Goal: Find specific page/section: Find specific page/section

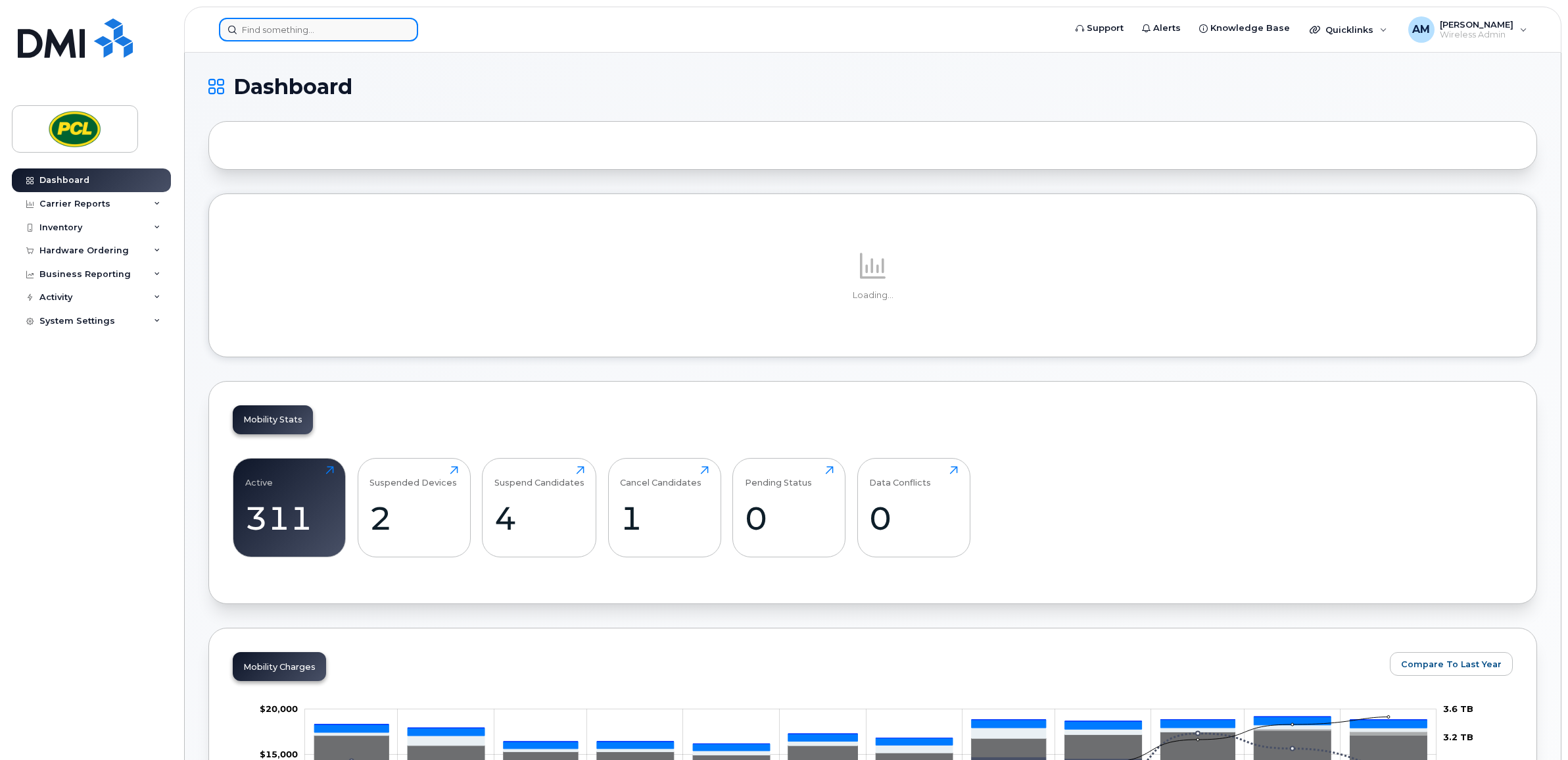
click at [264, 25] on input at bounding box center [318, 30] width 199 height 24
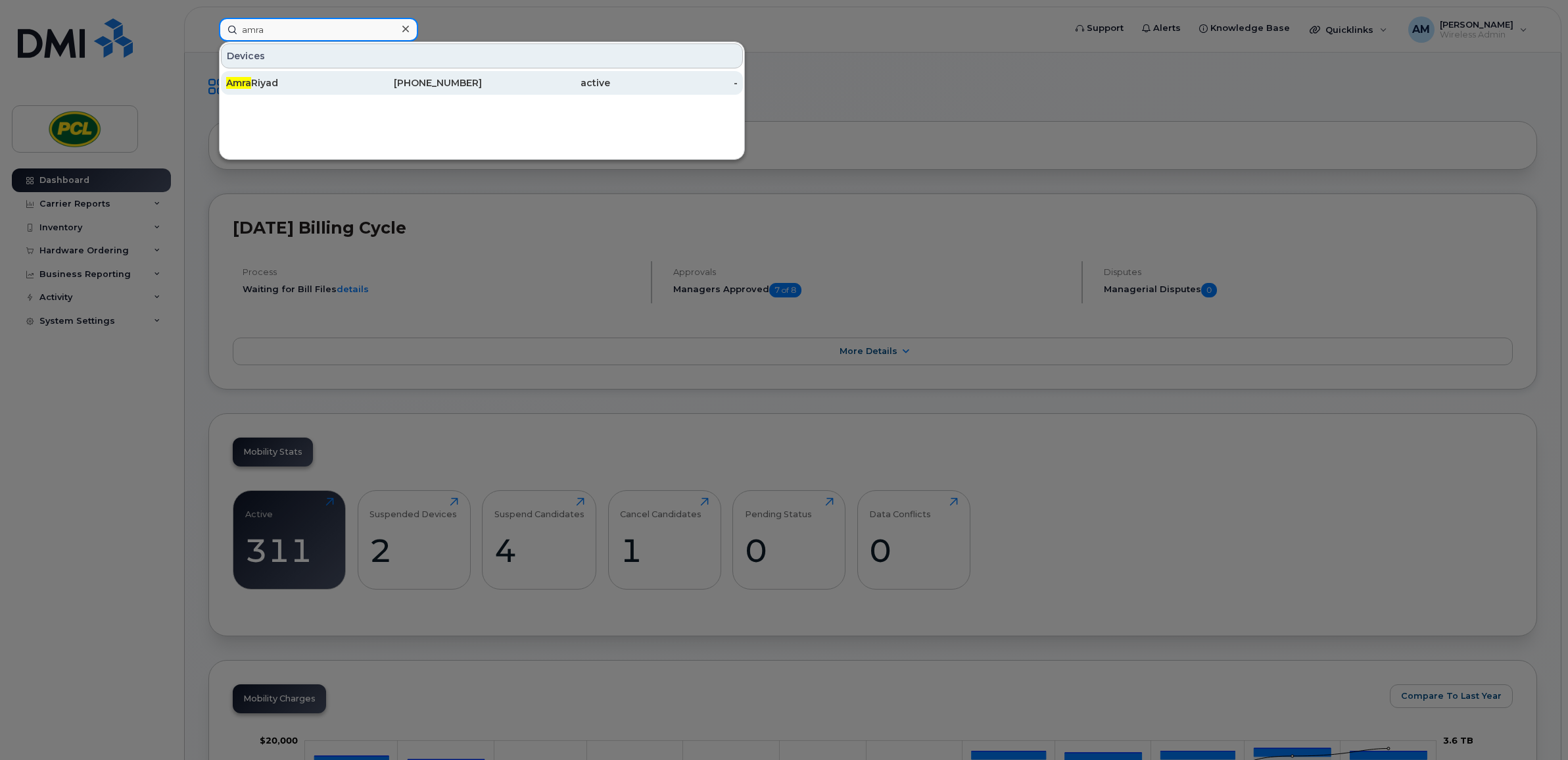
type input "amra"
click at [434, 86] on div "[PHONE_NUMBER]" at bounding box center [418, 82] width 128 height 13
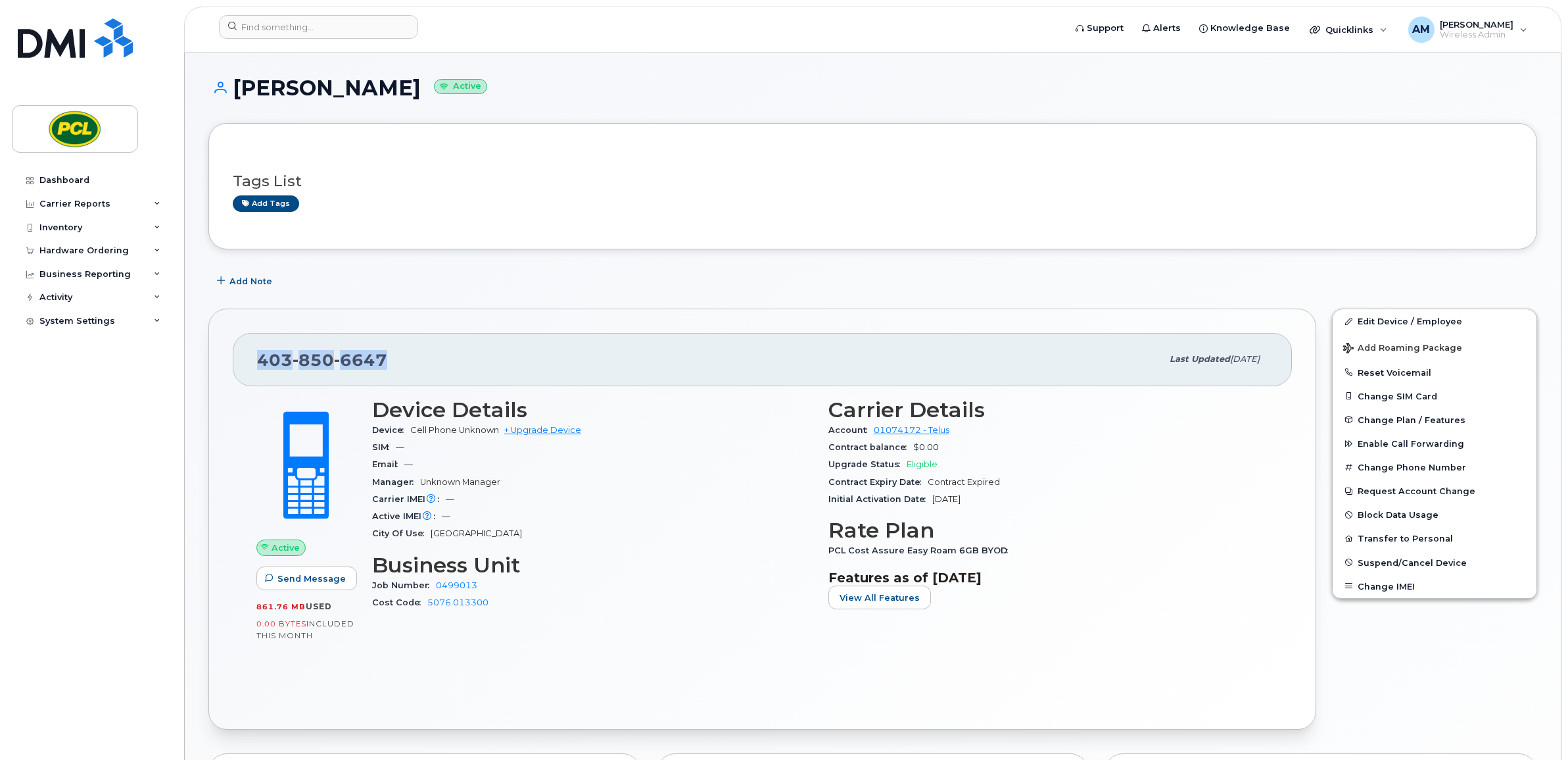
drag, startPoint x: 403, startPoint y: 359, endPoint x: 249, endPoint y: 366, distance: 154.2
click at [249, 366] on div "403 850 6647 Last updated Sep 05, 2025" at bounding box center [763, 359] width 1059 height 53
copy span "403 850 6647"
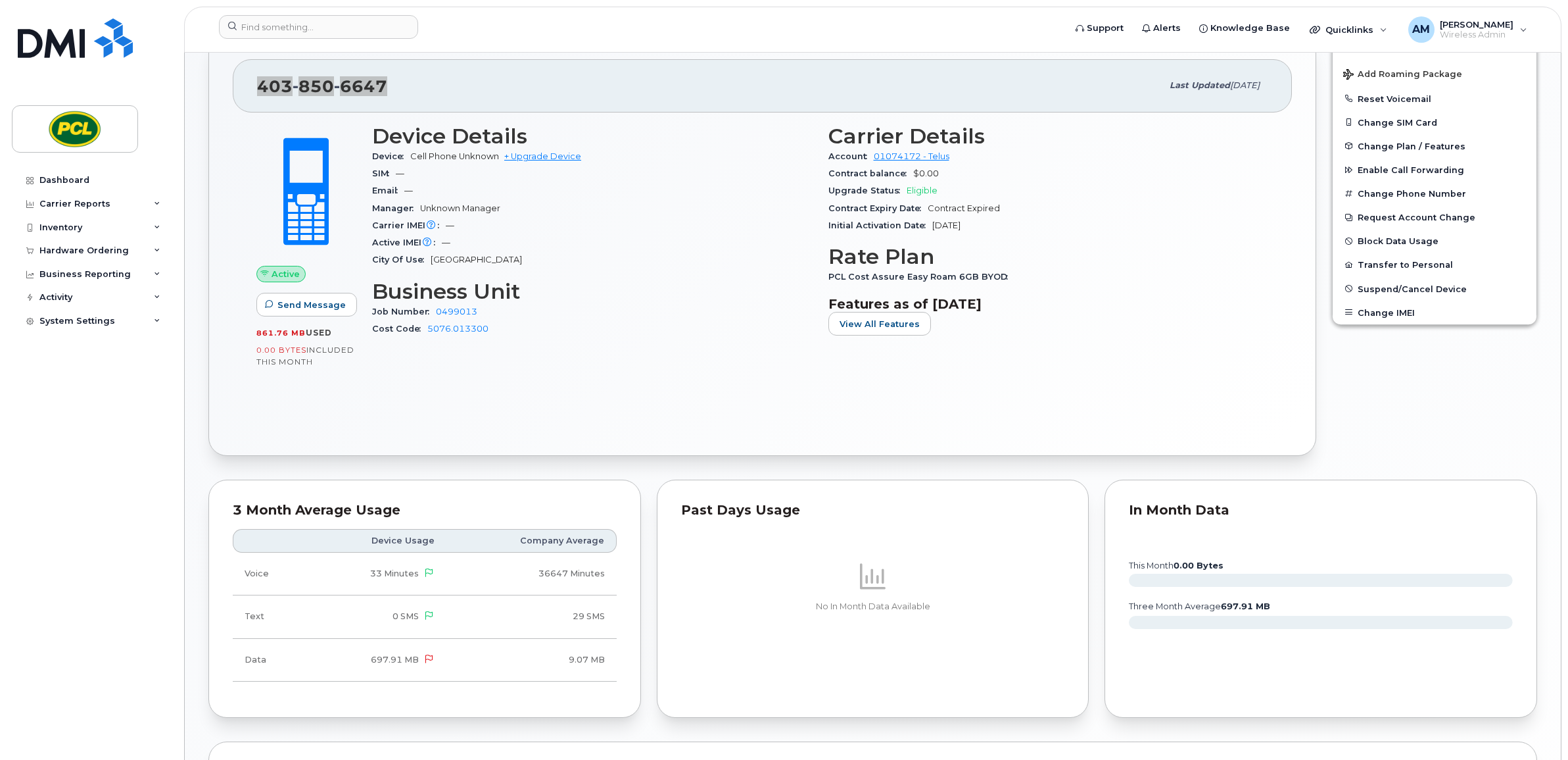
scroll to position [619, 0]
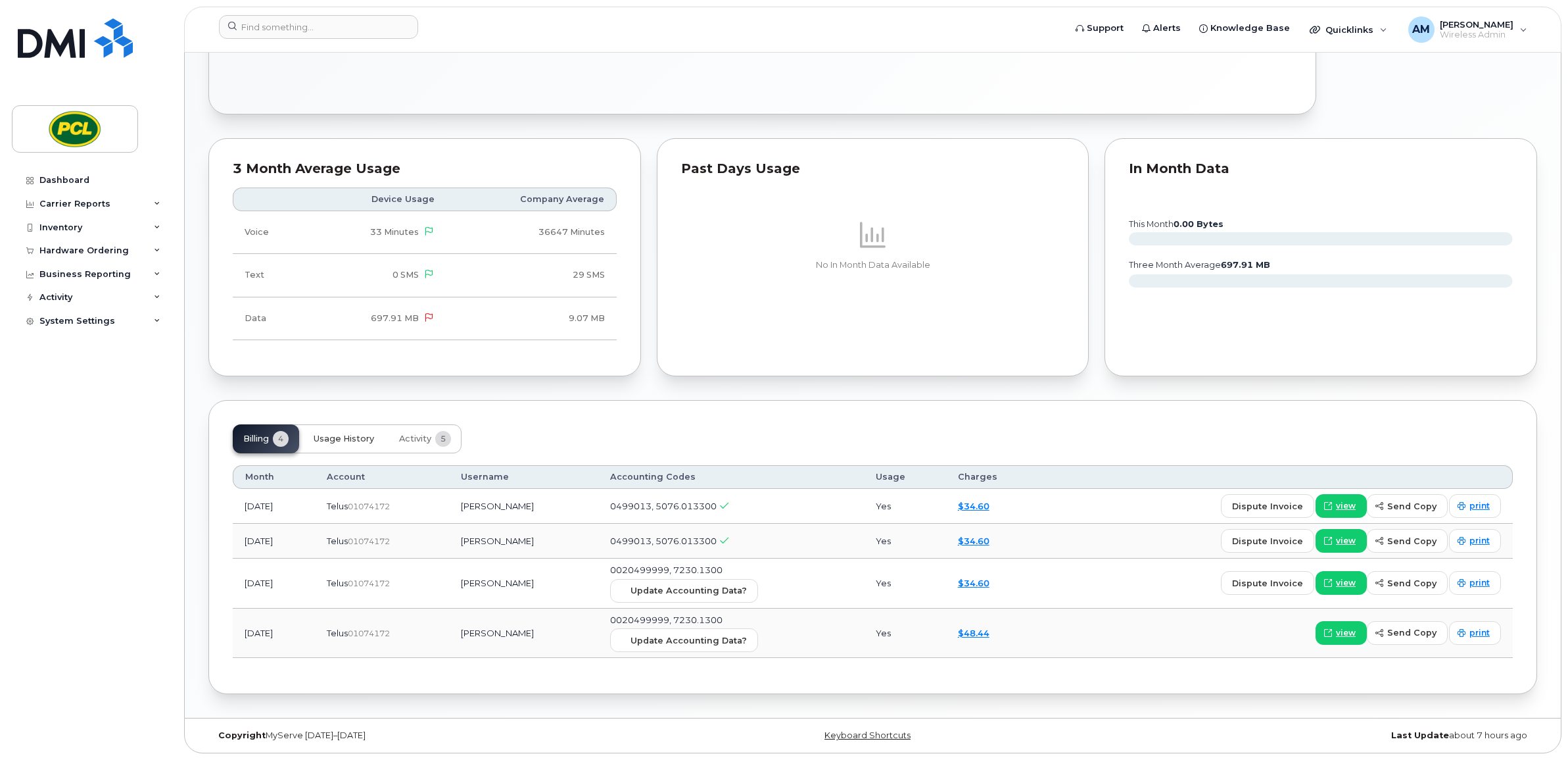
click at [333, 442] on button "Usage History" at bounding box center [344, 438] width 82 height 29
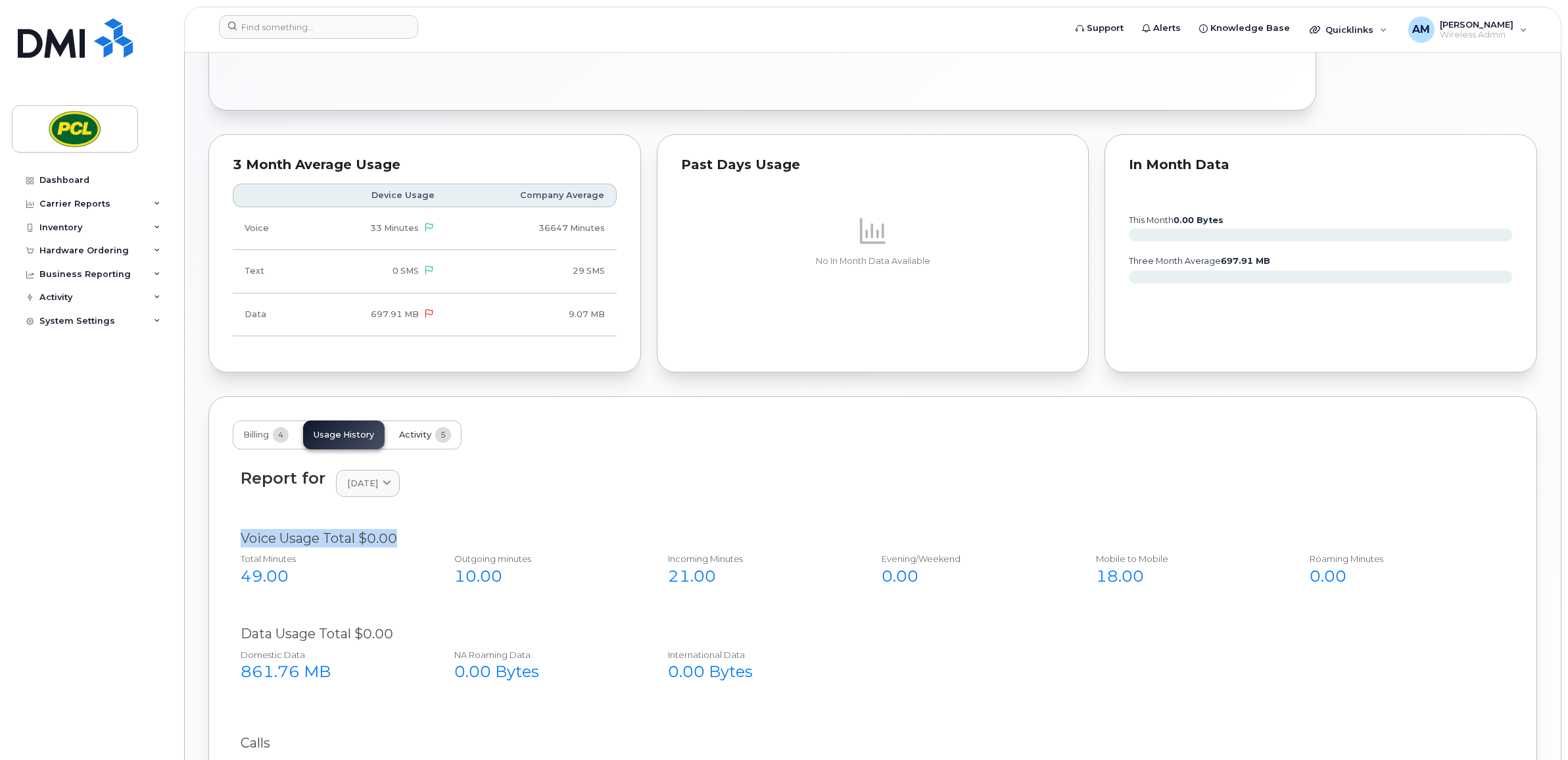
drag, startPoint x: 434, startPoint y: 542, endPoint x: 422, endPoint y: 438, distance: 104.7
click at [422, 438] on span "Activity" at bounding box center [415, 435] width 32 height 11
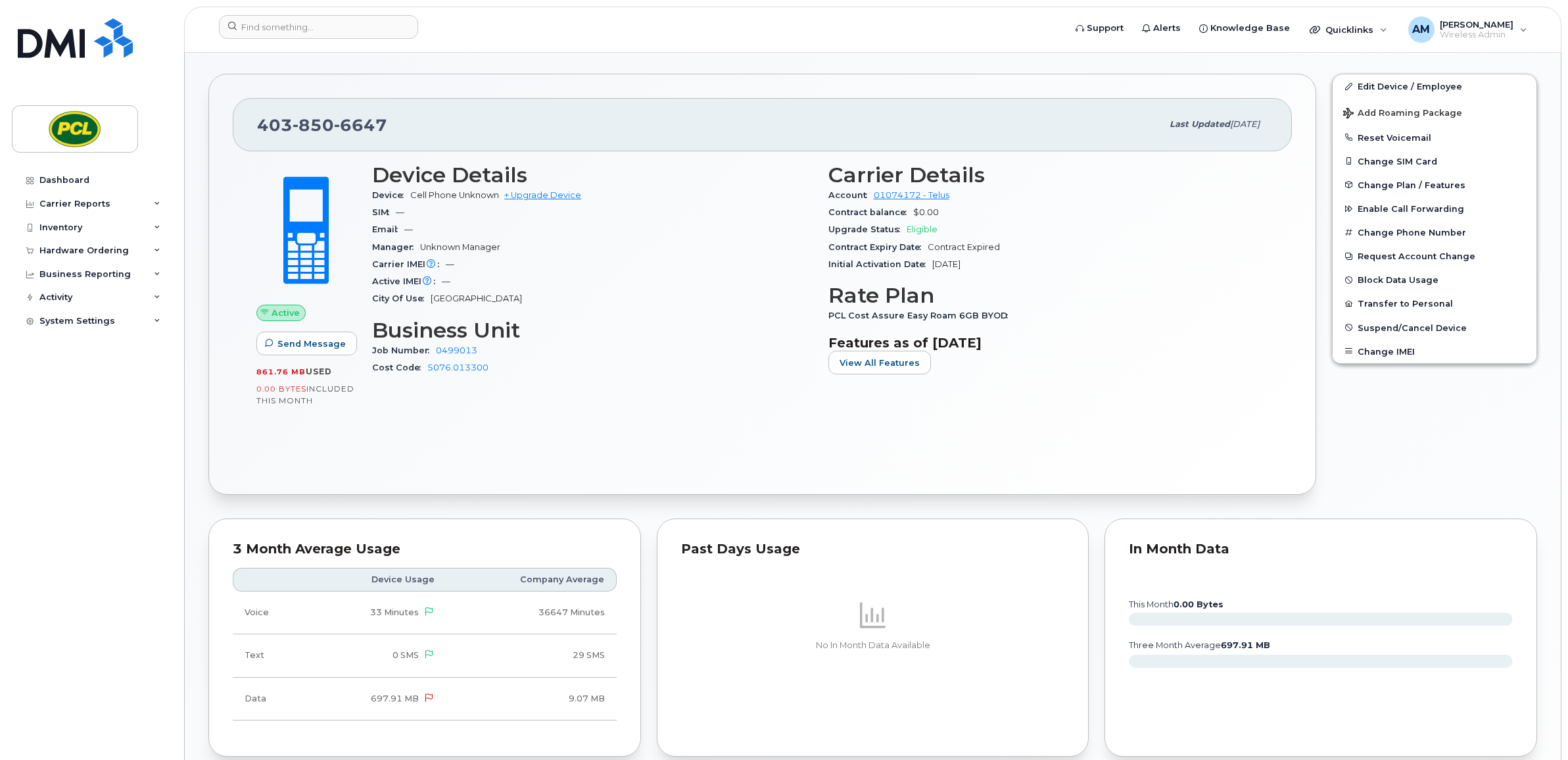
scroll to position [0, 0]
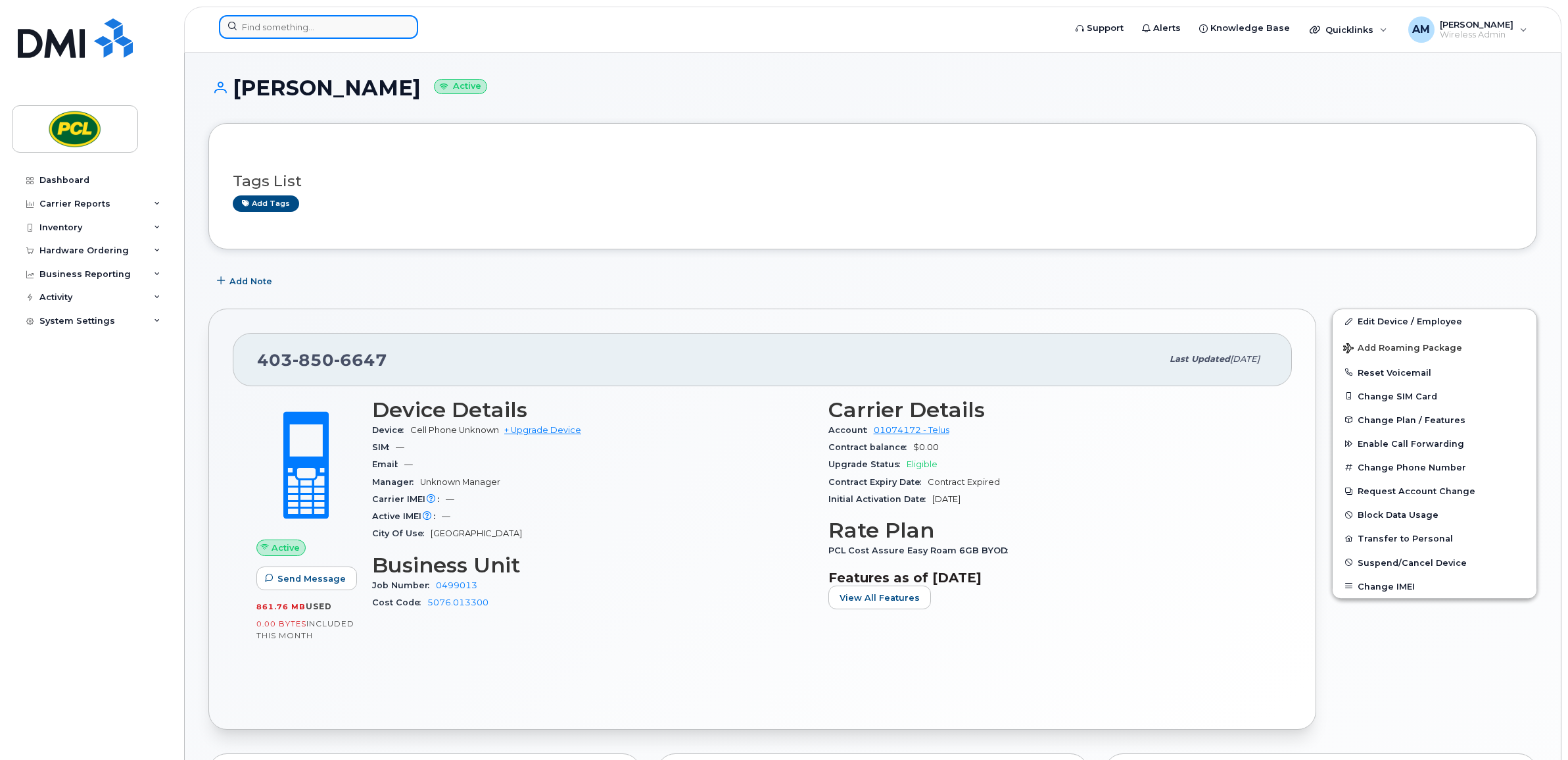
click at [283, 21] on input at bounding box center [318, 27] width 199 height 24
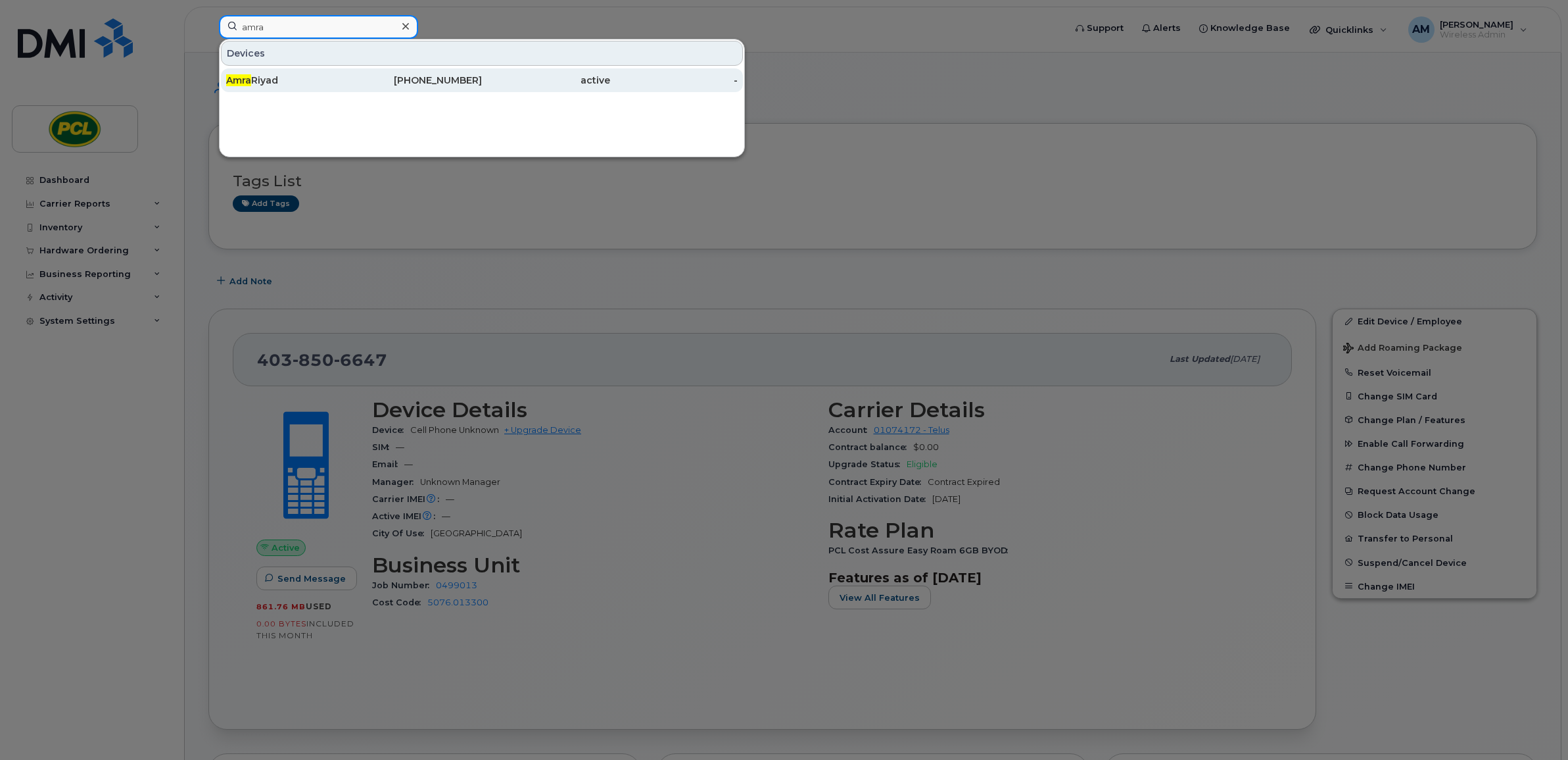
type input "amra"
click at [283, 75] on div "Amra Riyad" at bounding box center [290, 80] width 128 height 13
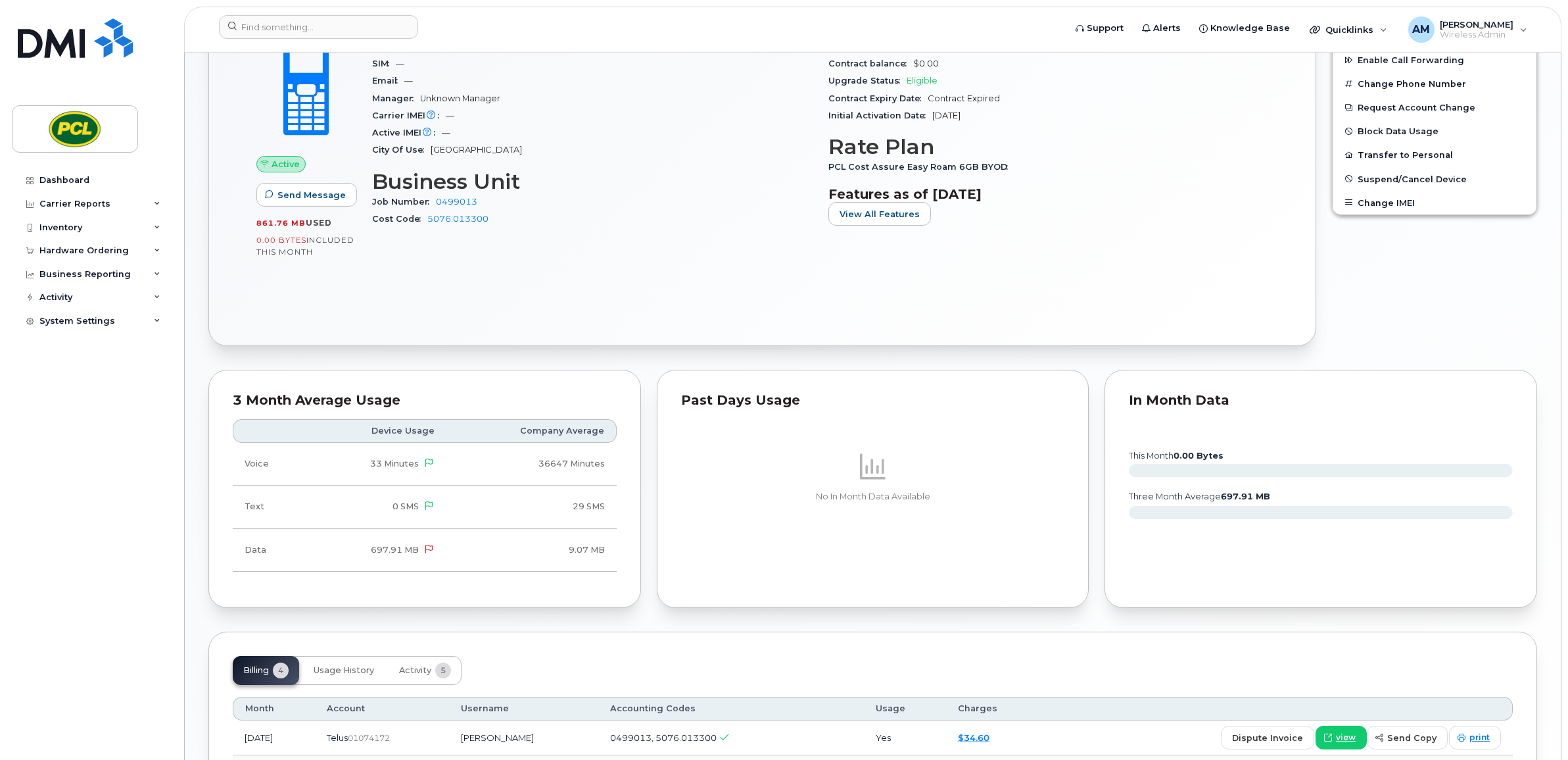
scroll to position [602, 0]
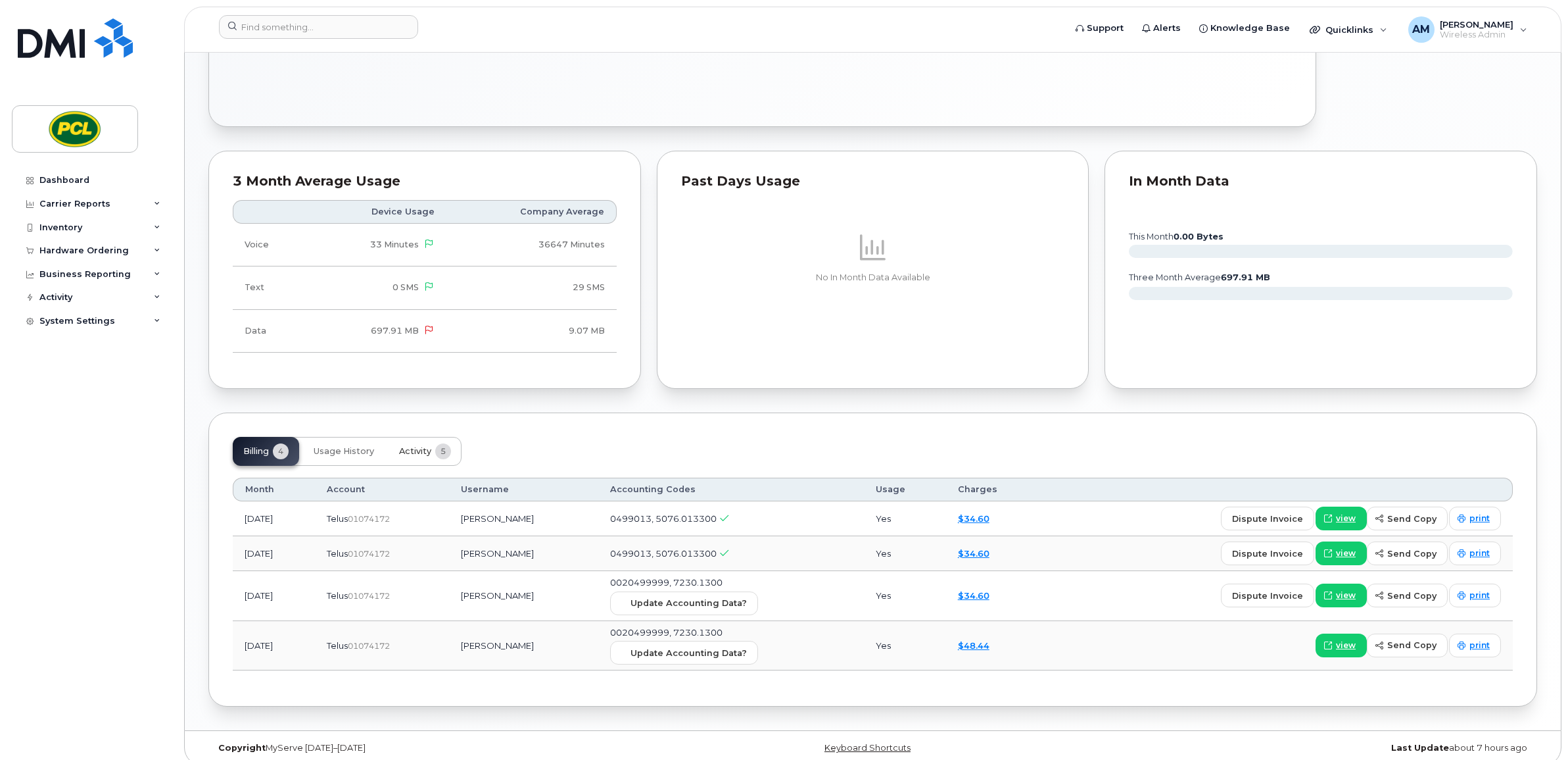
click at [425, 451] on span "Activity" at bounding box center [415, 451] width 32 height 11
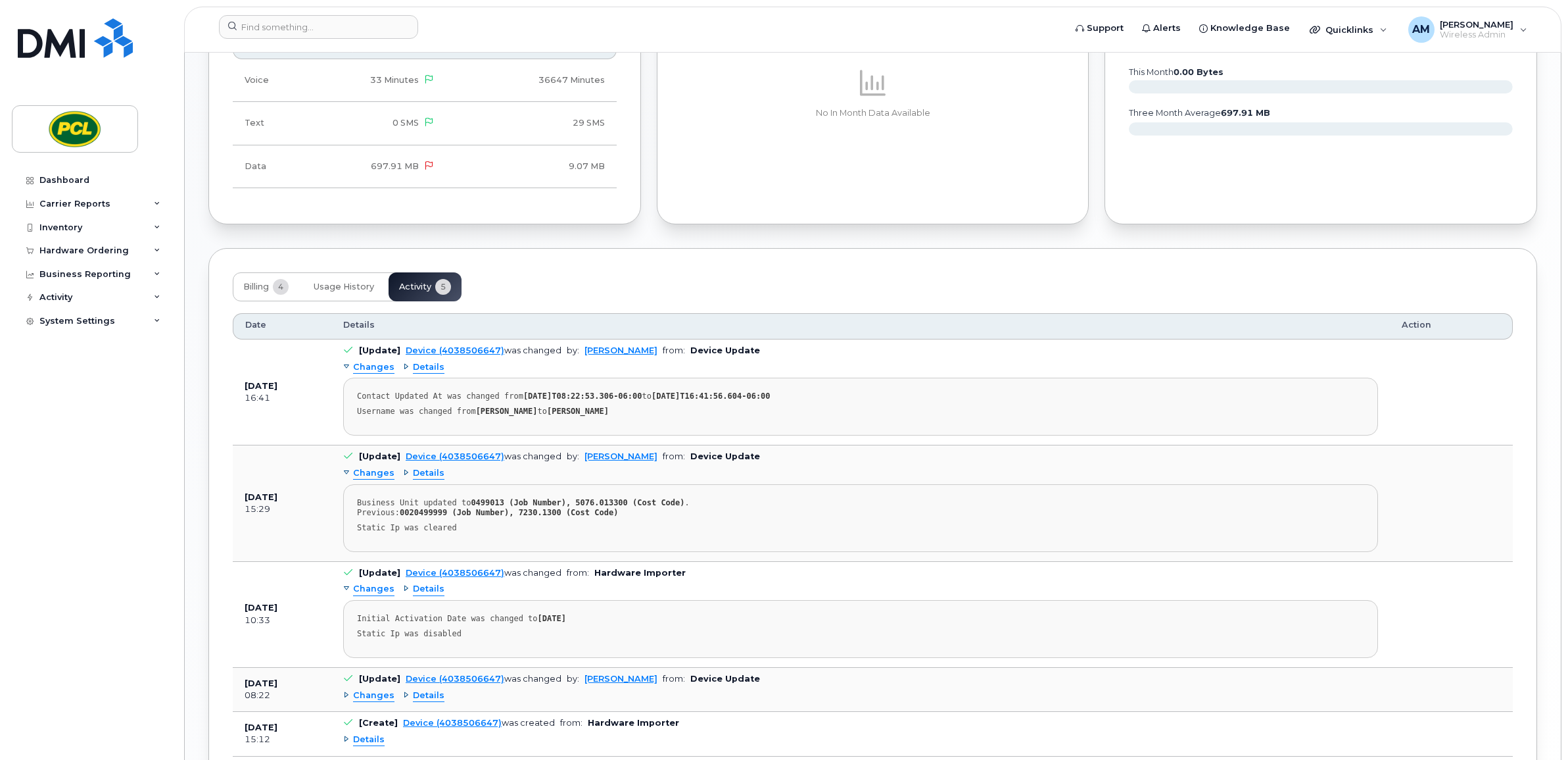
scroll to position [877, 0]
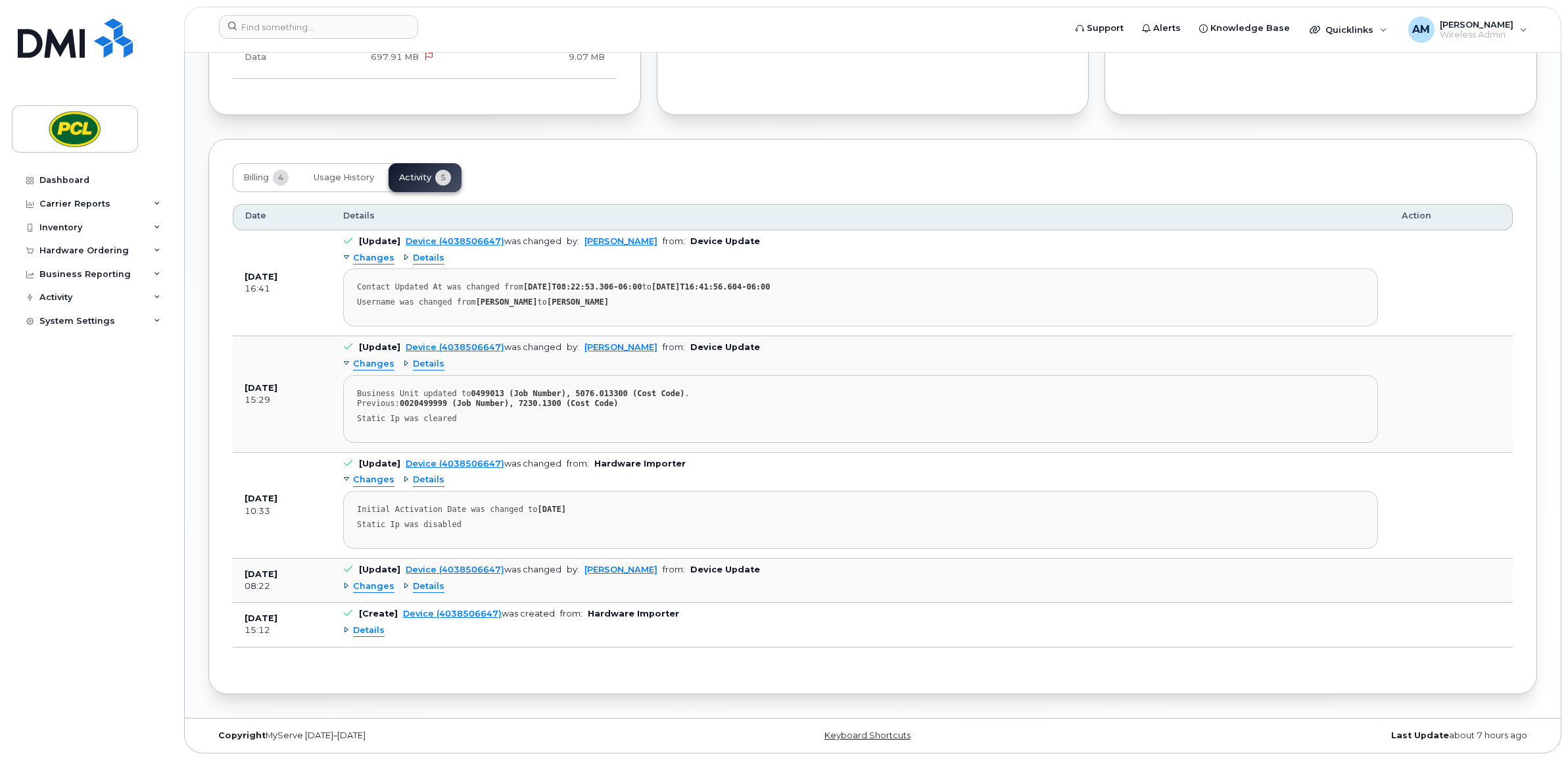
click at [349, 587] on div "Changes" at bounding box center [368, 587] width 51 height 13
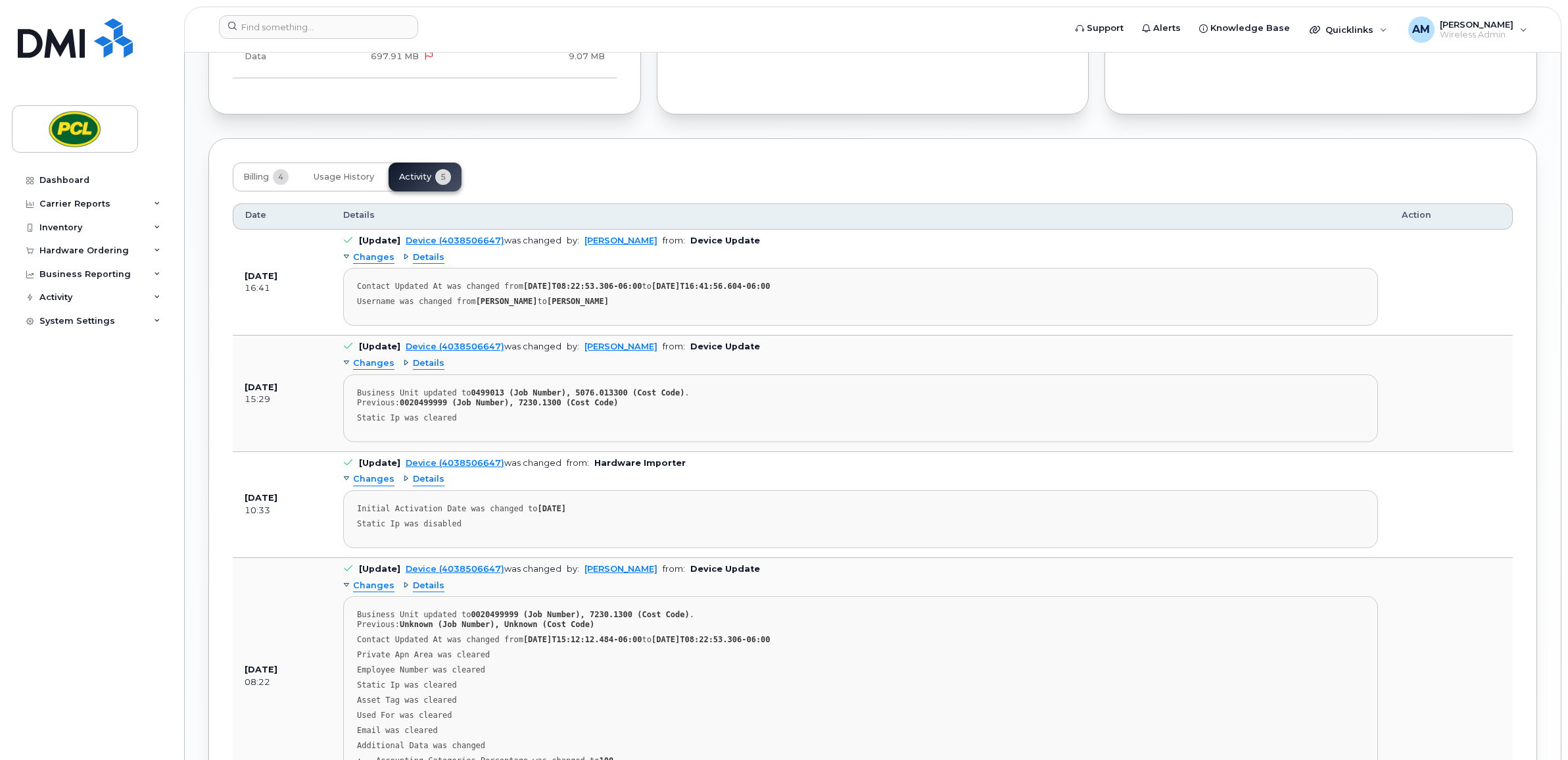
scroll to position [1041, 0]
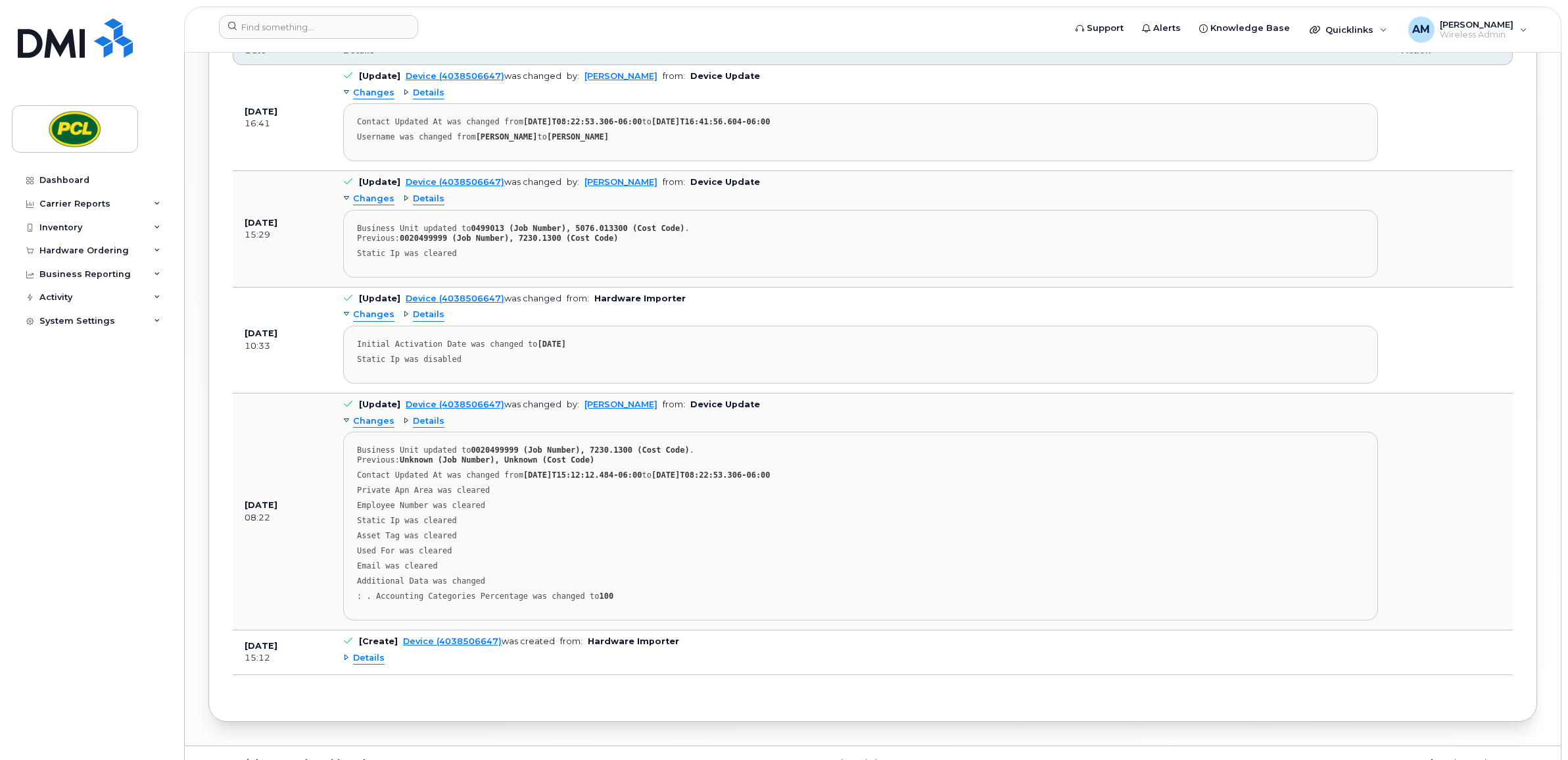
click at [353, 645] on span at bounding box center [348, 641] width 11 height 11
click at [351, 658] on div "Details" at bounding box center [363, 658] width 42 height 13
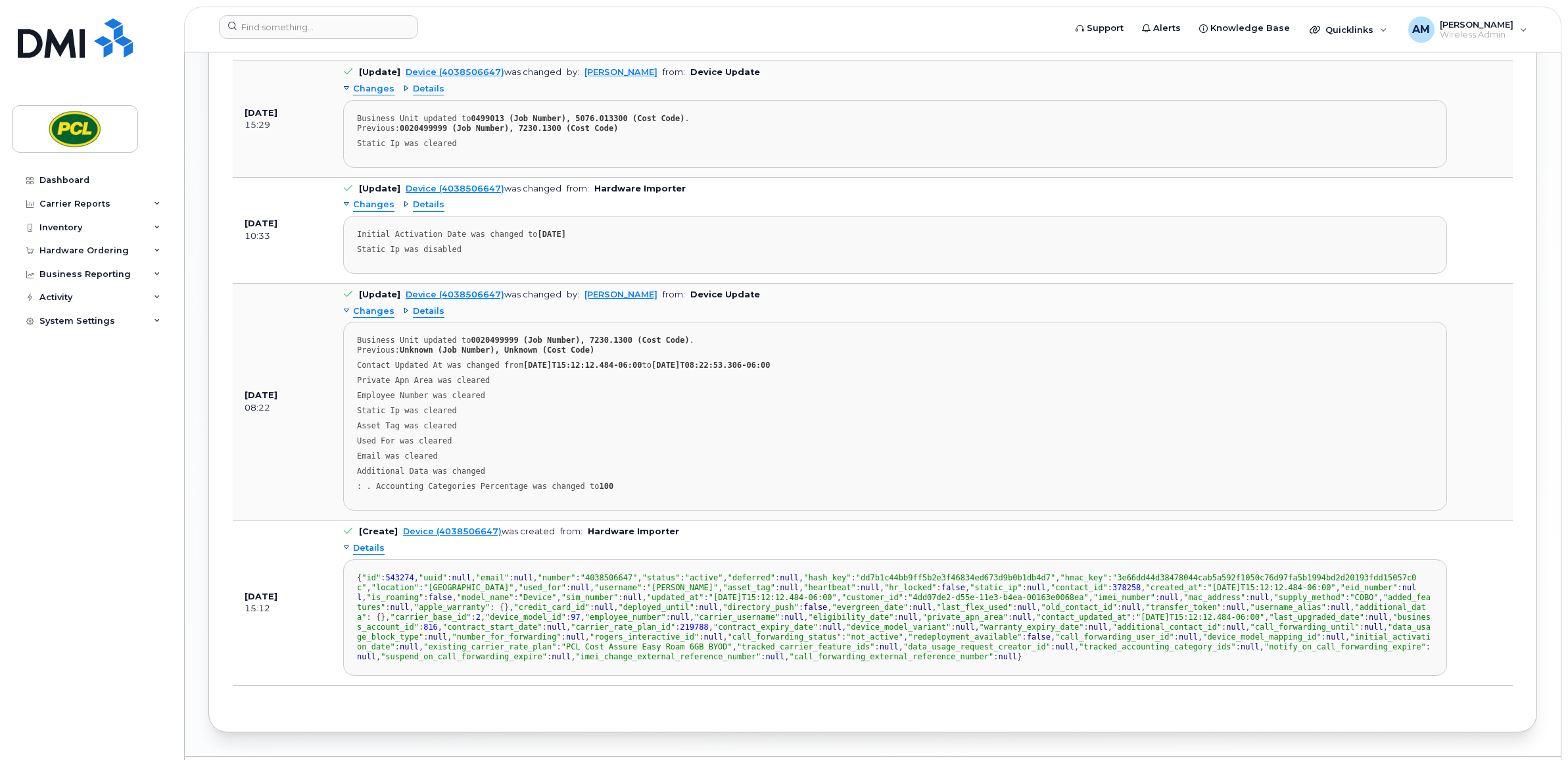
scroll to position [1096, 0]
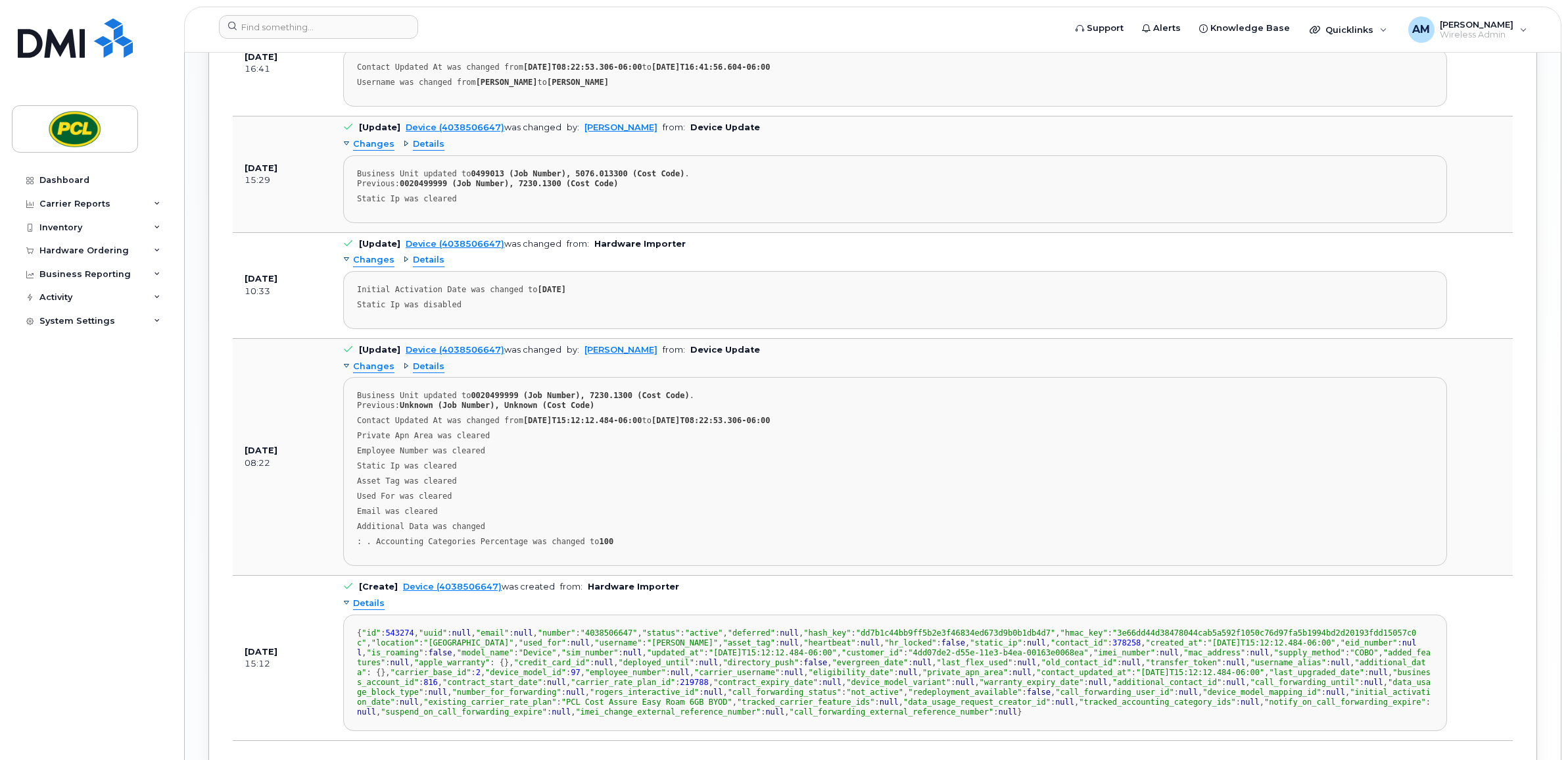
click at [403, 368] on div "Details" at bounding box center [423, 367] width 42 height 13
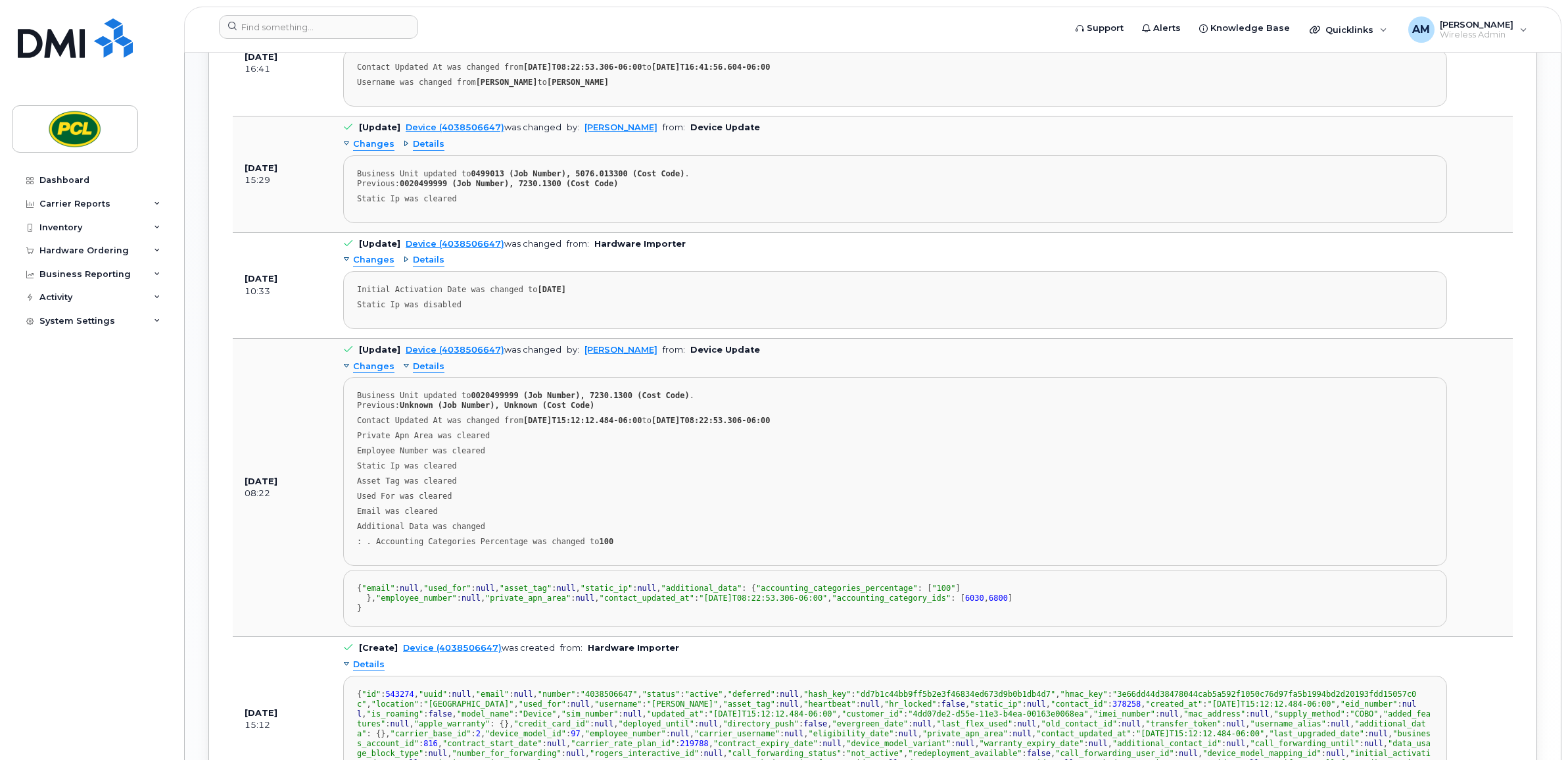
click at [403, 266] on div "Details" at bounding box center [423, 260] width 42 height 13
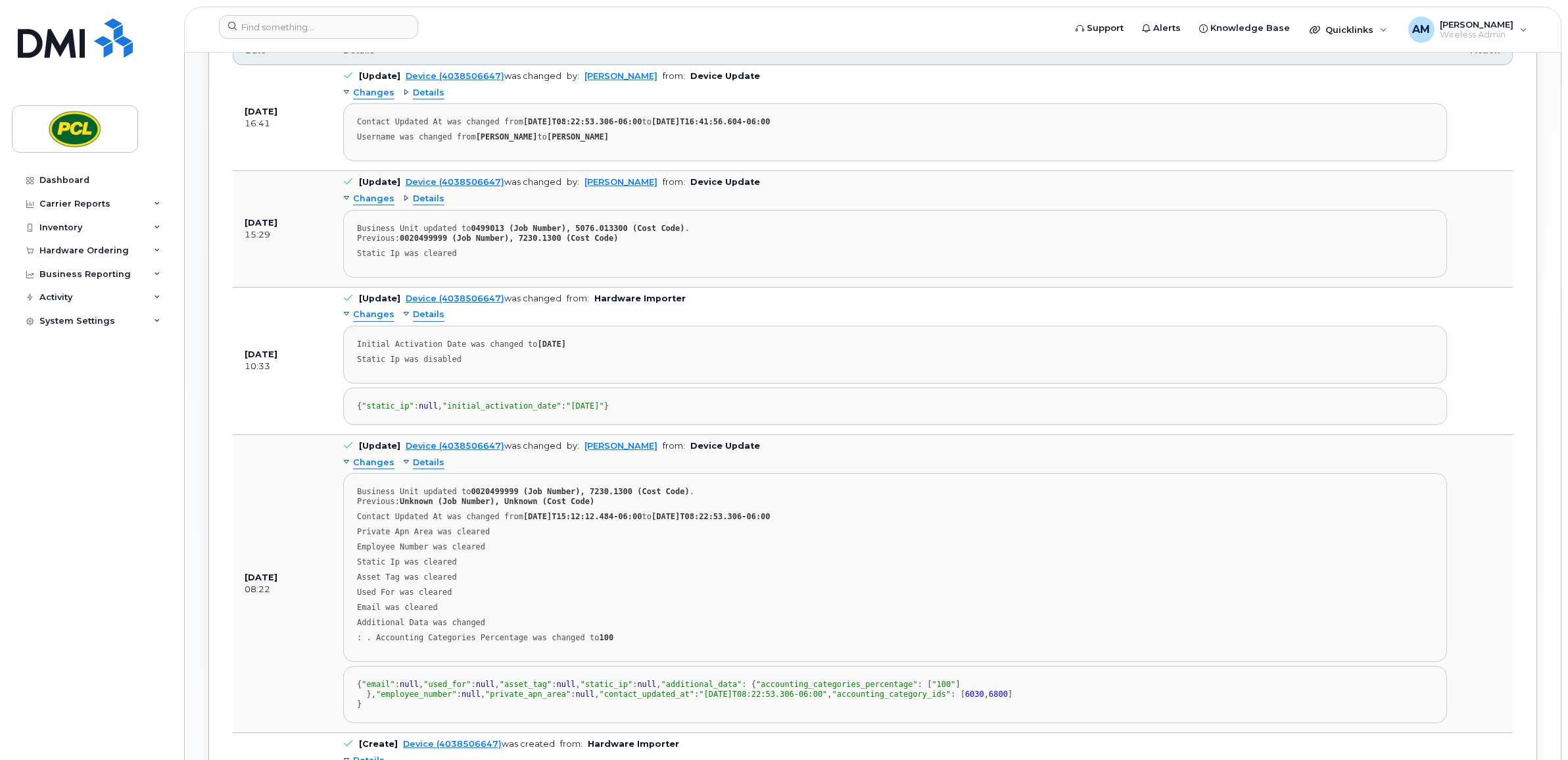
scroll to position [987, 0]
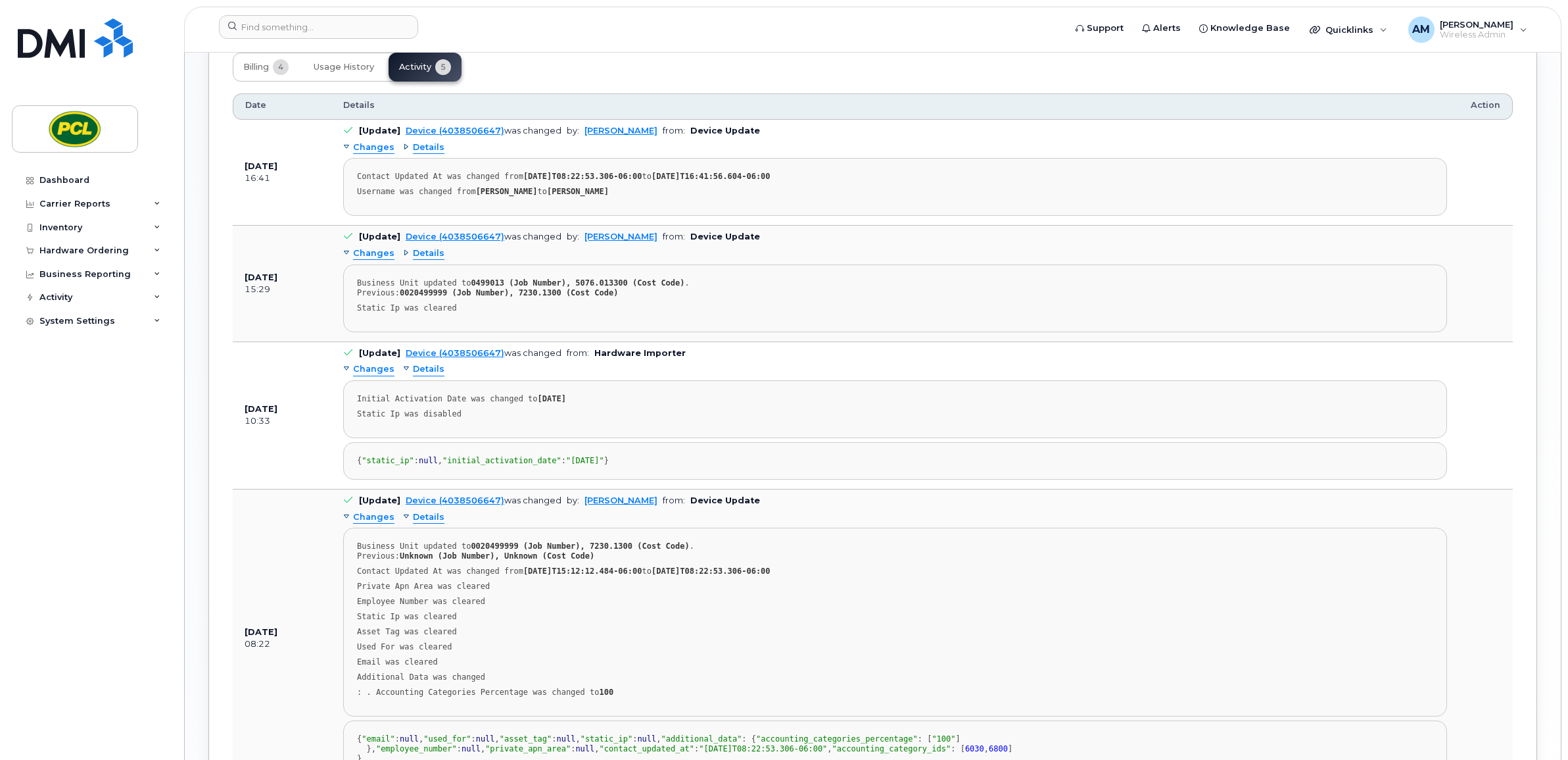
click at [404, 251] on div "Details" at bounding box center [423, 254] width 42 height 13
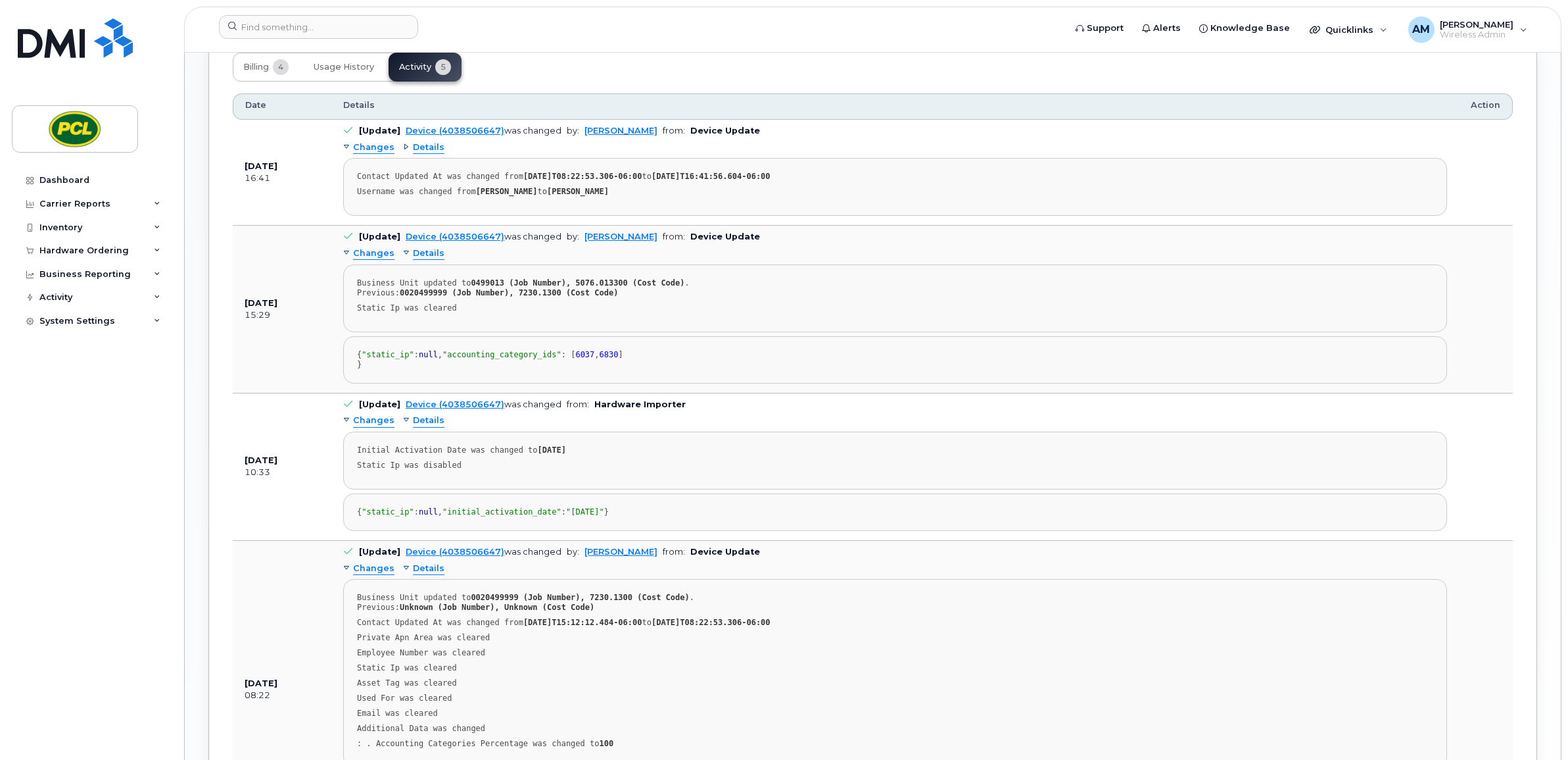
scroll to position [822, 0]
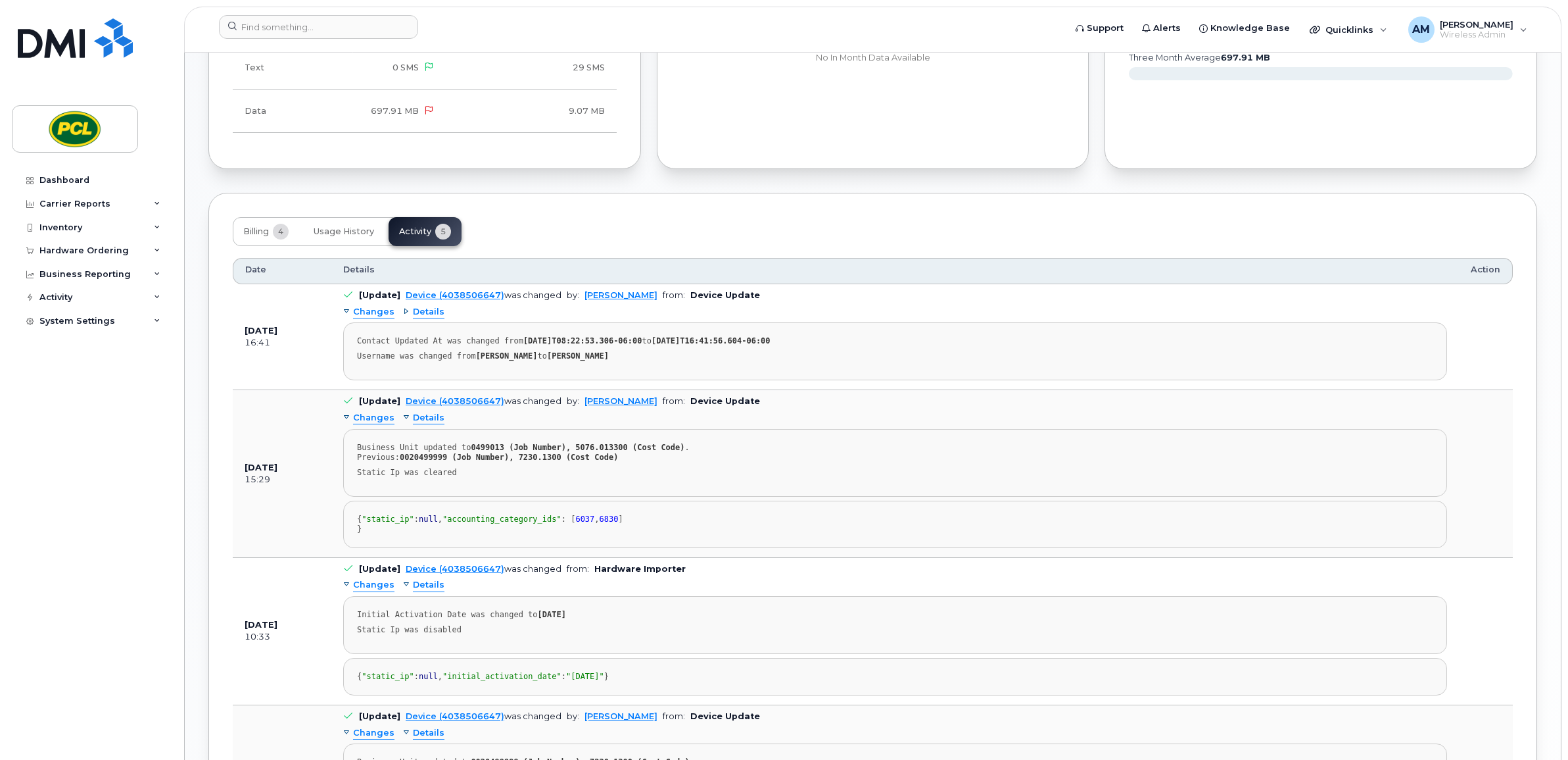
click at [413, 313] on span "Details" at bounding box center [428, 312] width 32 height 13
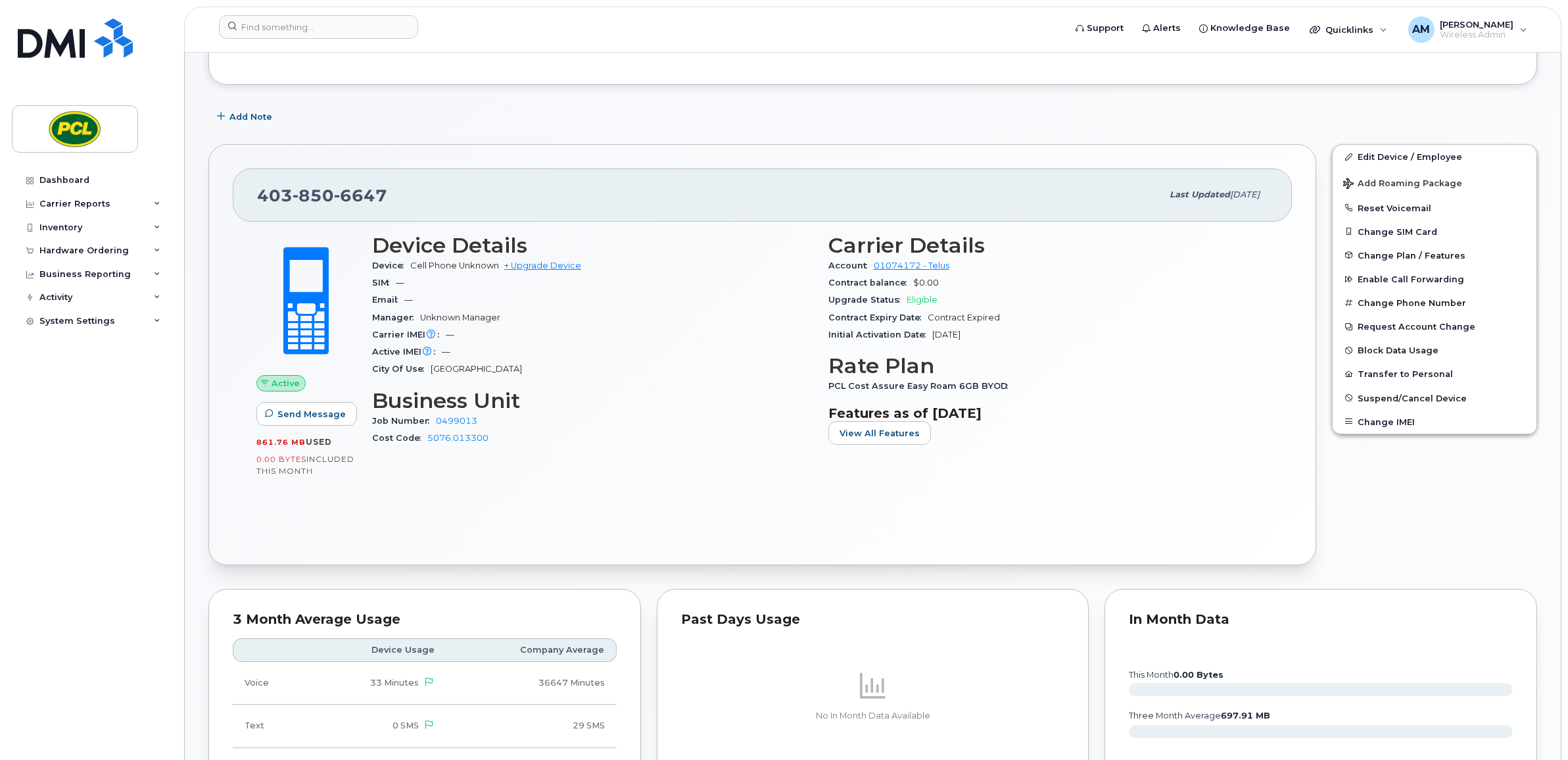
scroll to position [0, 0]
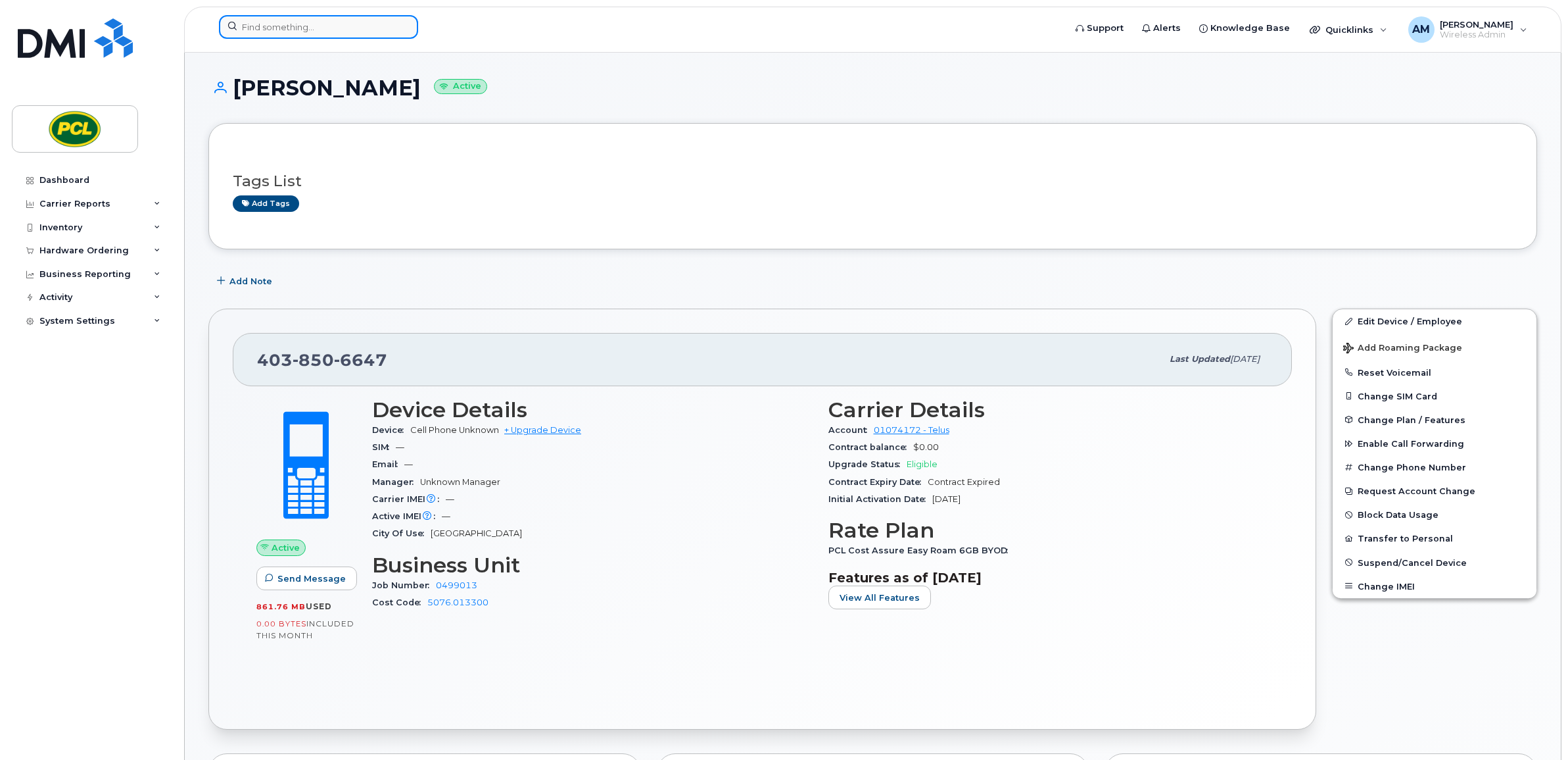
click at [365, 31] on input at bounding box center [318, 27] width 199 height 24
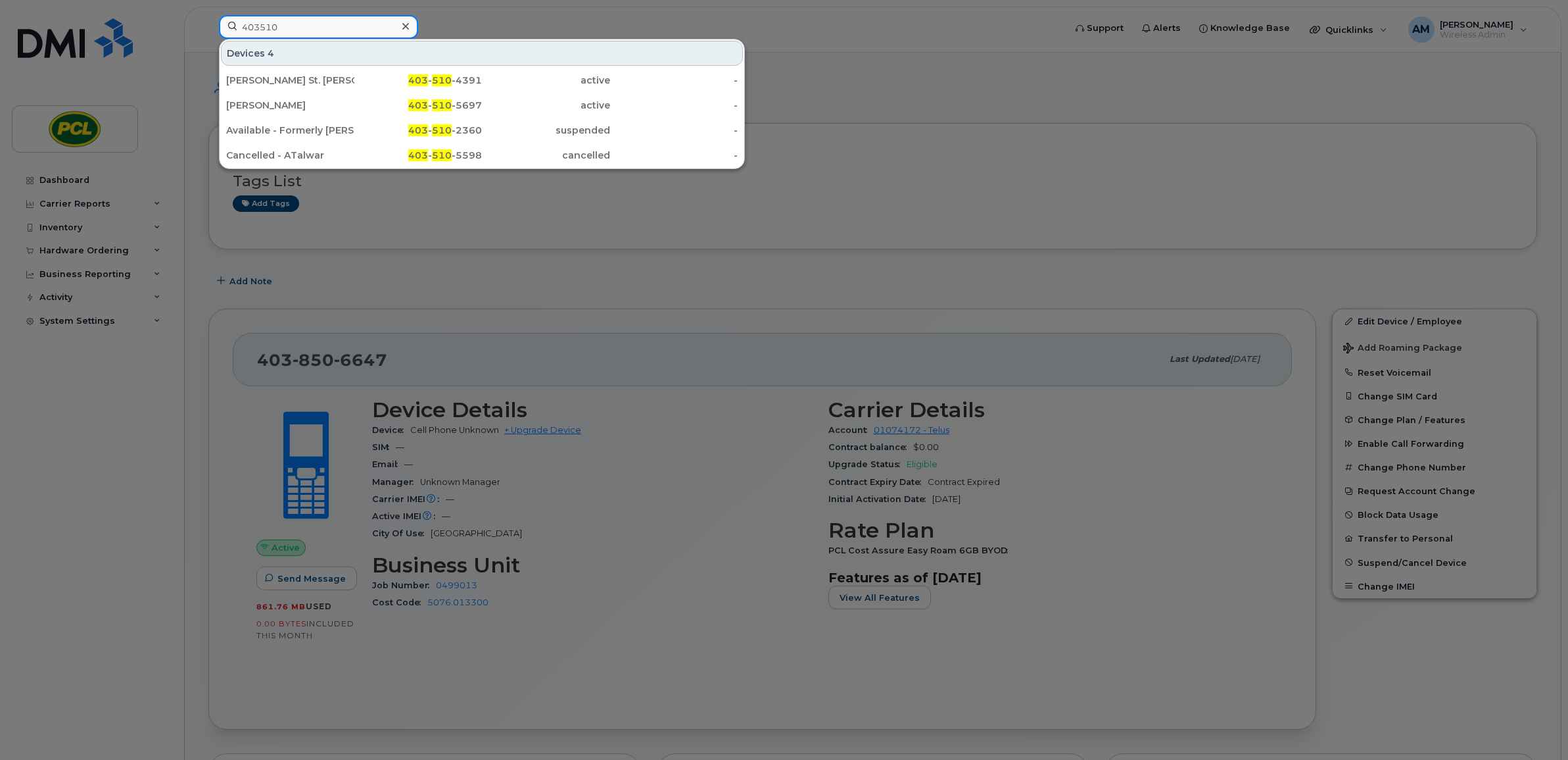
type input "403510"
click at [613, 234] on div at bounding box center [784, 380] width 1568 height 760
click at [320, 27] on input "403510" at bounding box center [318, 27] width 199 height 24
drag, startPoint x: 325, startPoint y: 27, endPoint x: 186, endPoint y: 31, distance: 139.1
click at [208, 31] on div "403510 Devices 4 Graham St. John 403 - 510 -4391 active - Nivine Guindy 403 - 5…" at bounding box center [637, 29] width 858 height 29
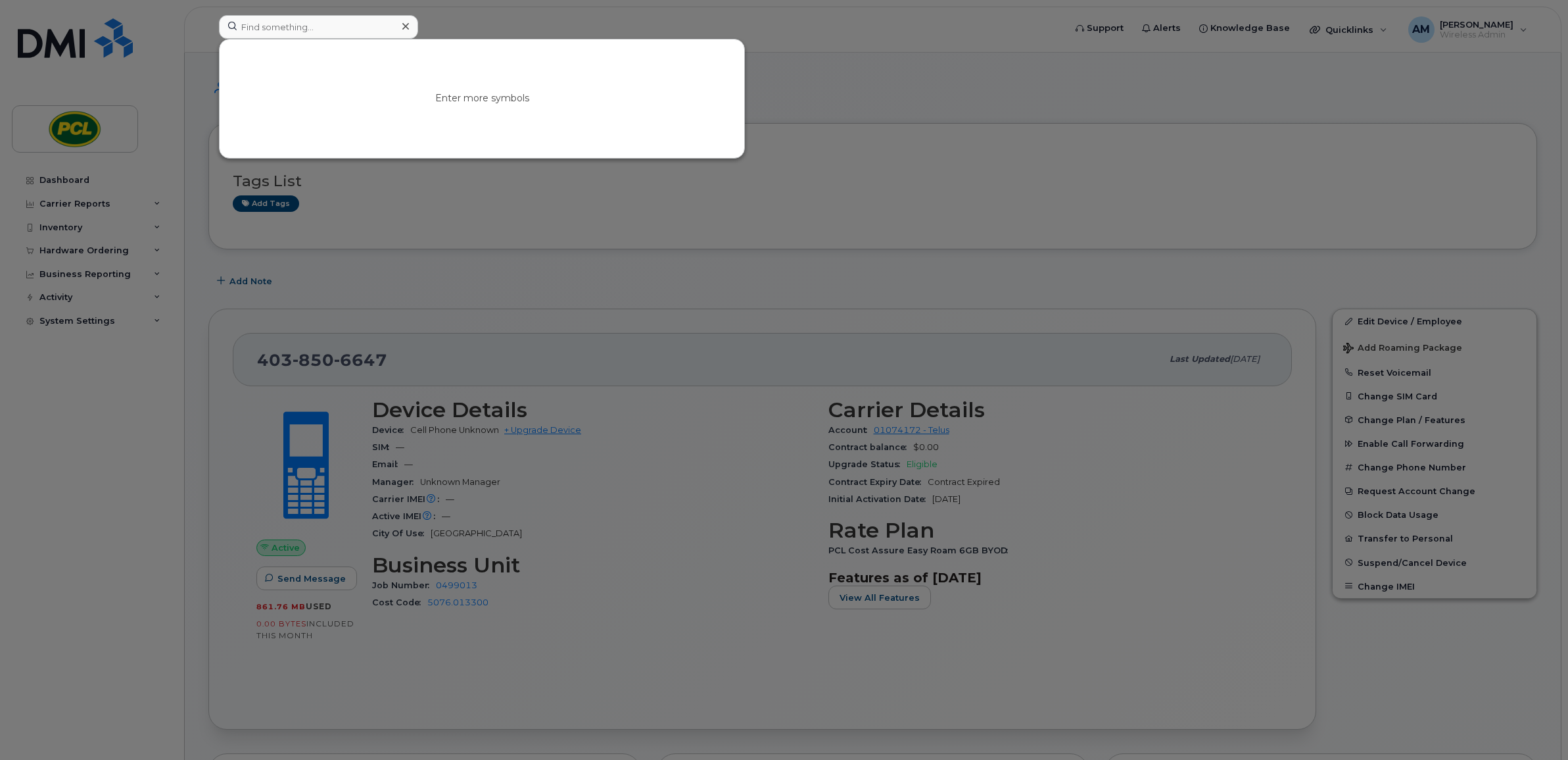
click at [537, 249] on div at bounding box center [784, 380] width 1568 height 760
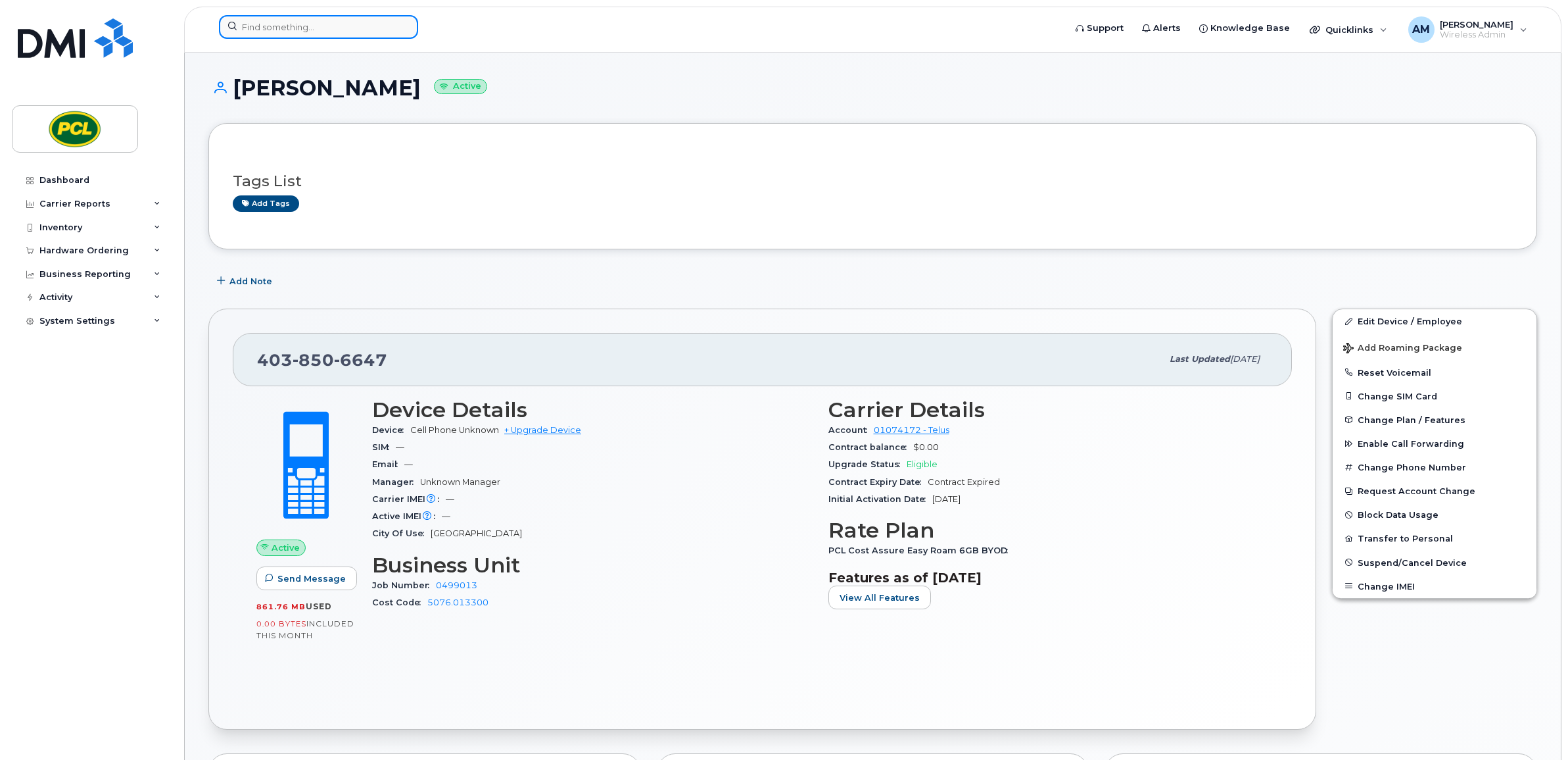
click at [311, 25] on input at bounding box center [318, 27] width 199 height 24
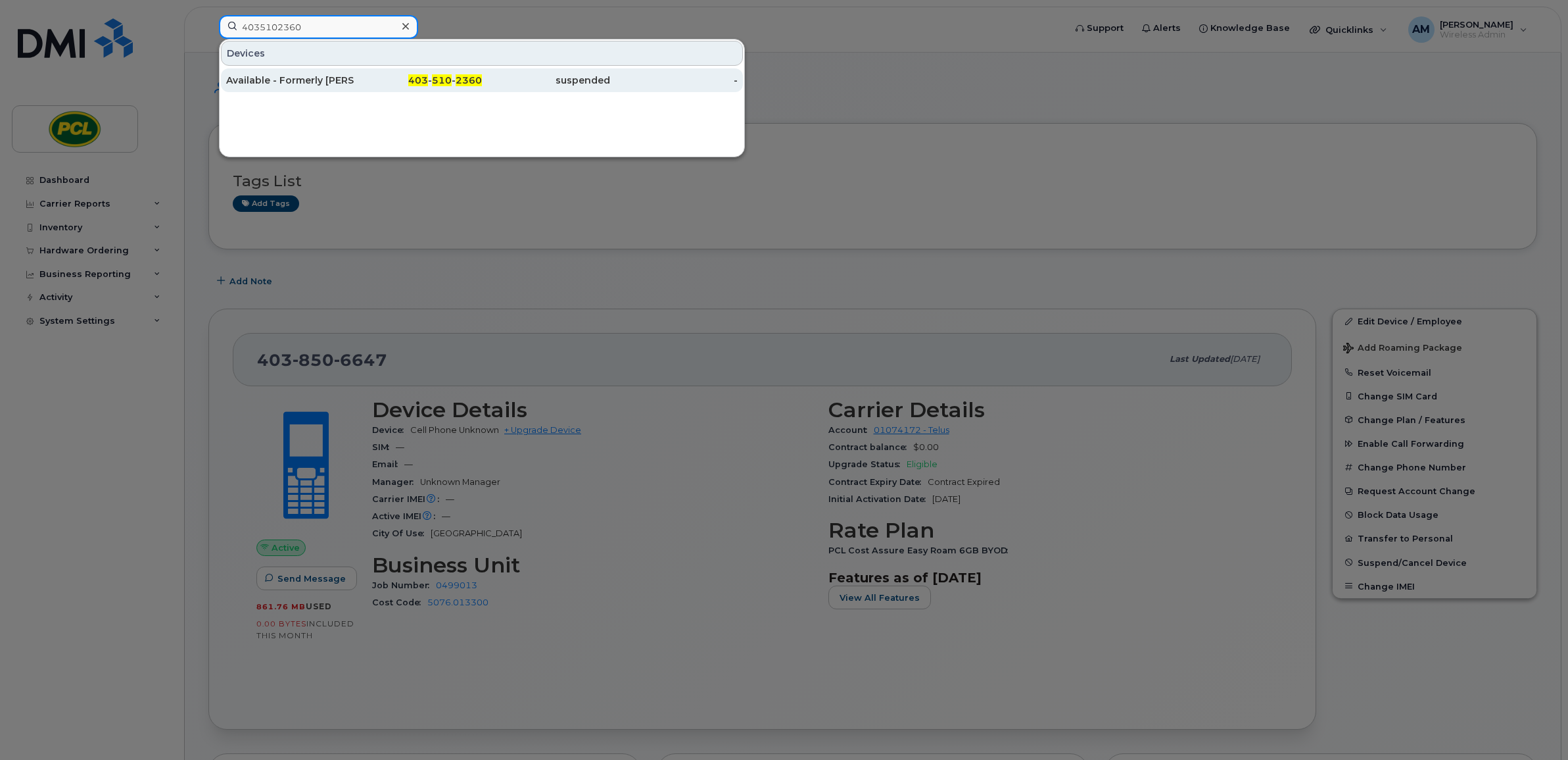
type input "4035102360"
click at [380, 89] on div "403 - 510 - 2360" at bounding box center [418, 80] width 128 height 24
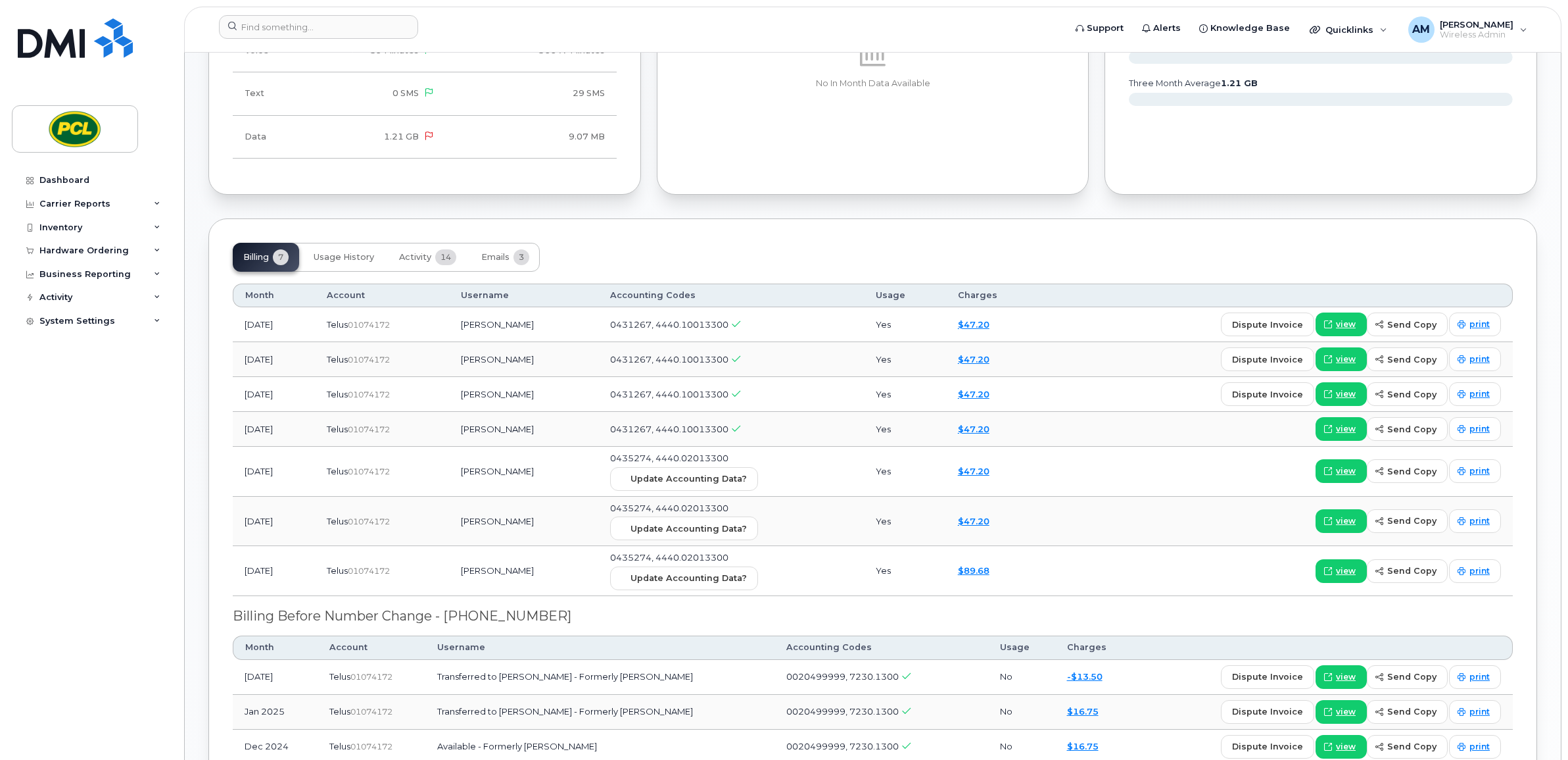
scroll to position [602, 0]
